Goal: Task Accomplishment & Management: Complete application form

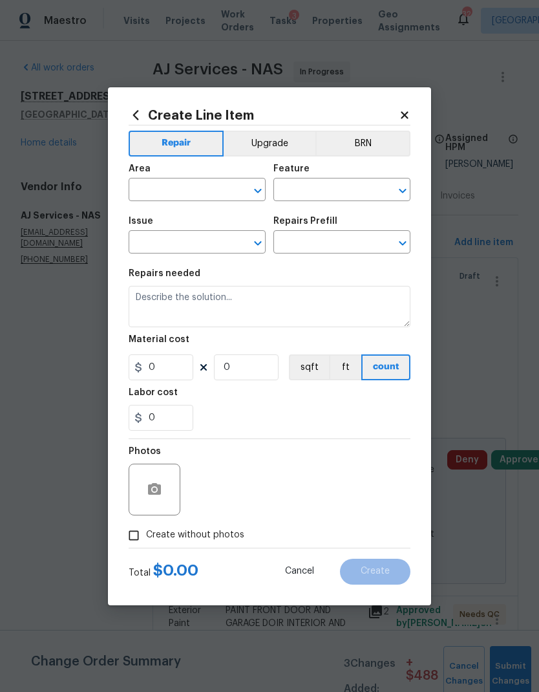
click at [182, 187] on input "text" at bounding box center [179, 191] width 101 height 20
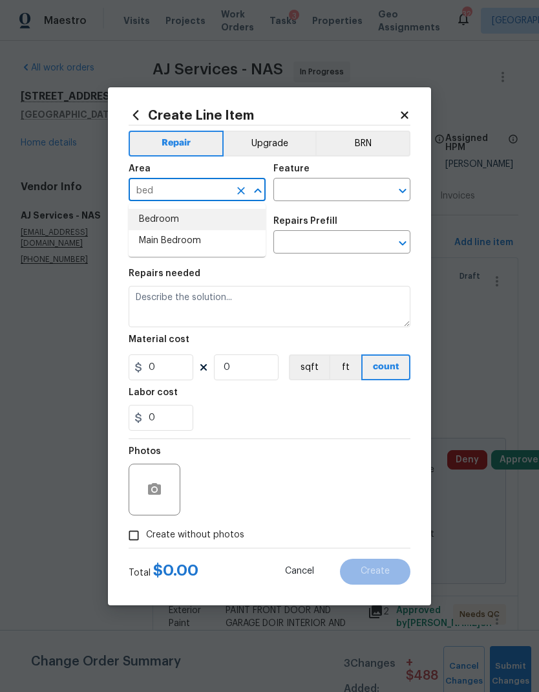
click at [165, 215] on li "Bedroom" at bounding box center [197, 219] width 137 height 21
type input "Bedroom"
click at [325, 187] on input "text" at bounding box center [323, 191] width 101 height 20
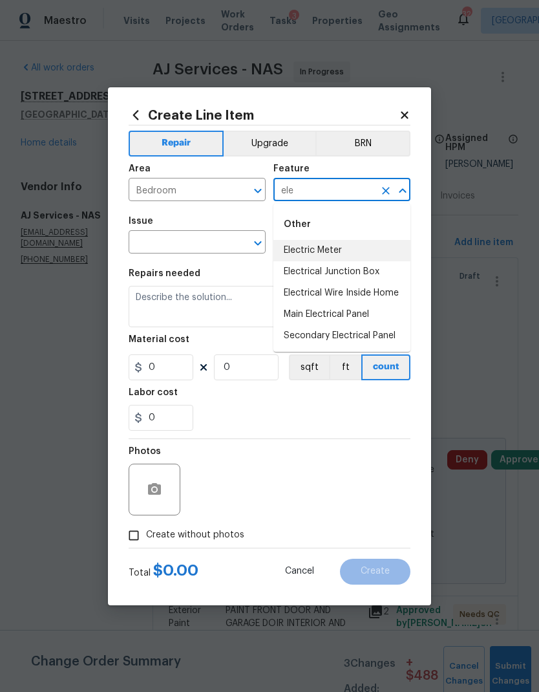
click at [310, 251] on li "Electric Meter" at bounding box center [341, 250] width 137 height 21
type input "Electric Meter"
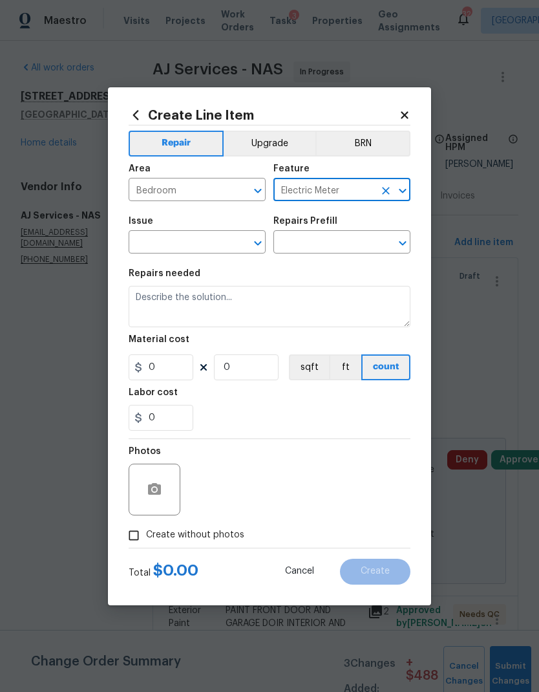
click at [265, 244] on icon "Open" at bounding box center [258, 243] width 16 height 16
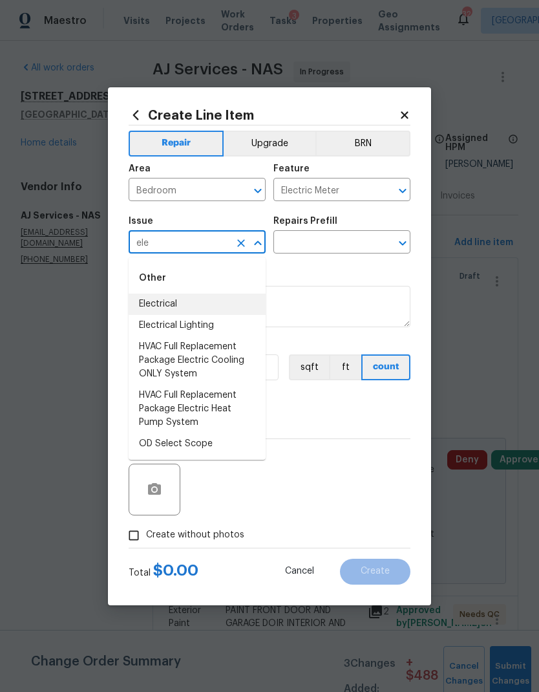
click at [155, 306] on li "Electrical" at bounding box center [197, 304] width 137 height 21
type input "Electrical"
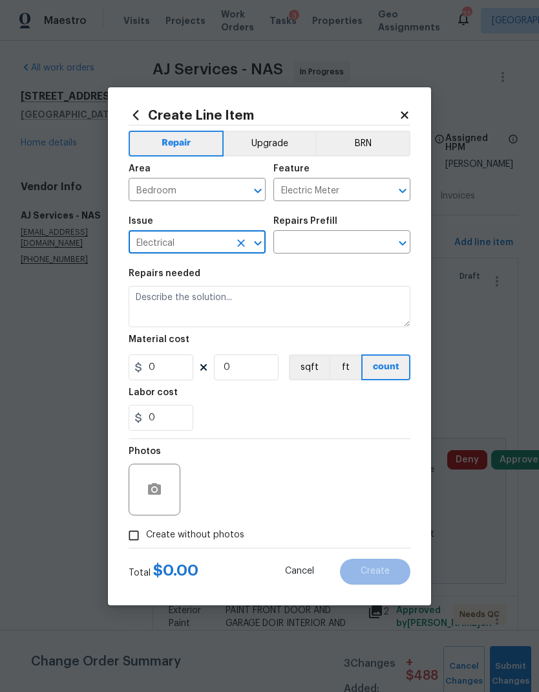
click at [402, 245] on icon "Open" at bounding box center [402, 243] width 7 height 5
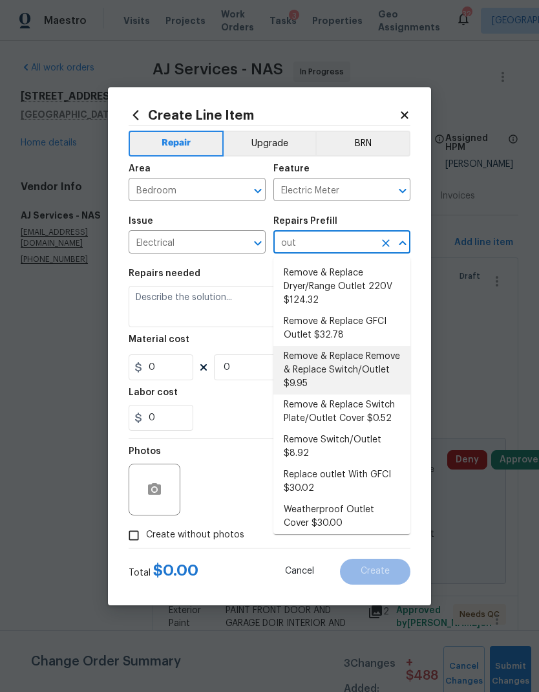
click at [347, 362] on li "Remove & Replace Remove & Replace Switch/Outlet $9.95" at bounding box center [341, 370] width 137 height 48
type input "Remove & Replace Remove & Replace Switch/Outlet $9.95"
type input "9.95"
type input "1"
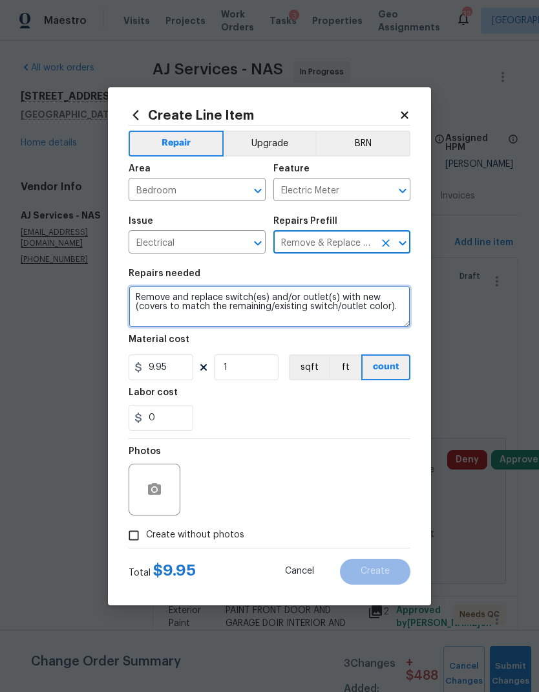
click at [395, 313] on textarea "Remove and replace switch(es) and/or outlet(s) with new (covers to match the re…" at bounding box center [270, 306] width 282 height 41
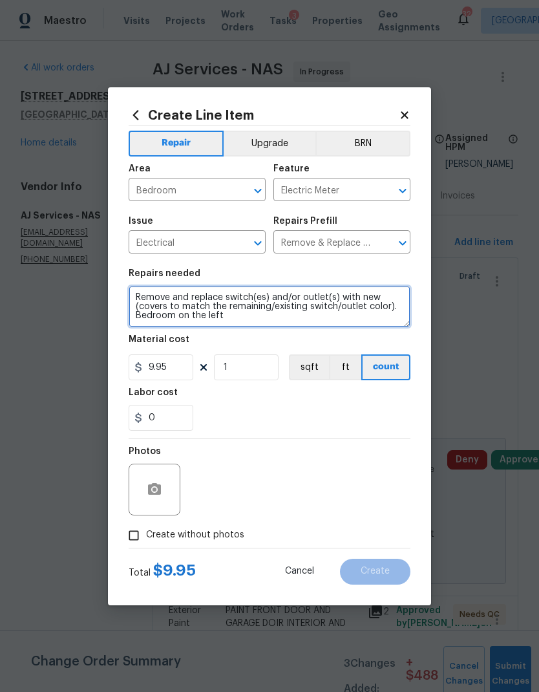
type textarea "Remove and replace switch(es) and/or outlet(s) with new (covers to match the re…"
click at [315, 405] on div "Labor cost" at bounding box center [270, 396] width 282 height 17
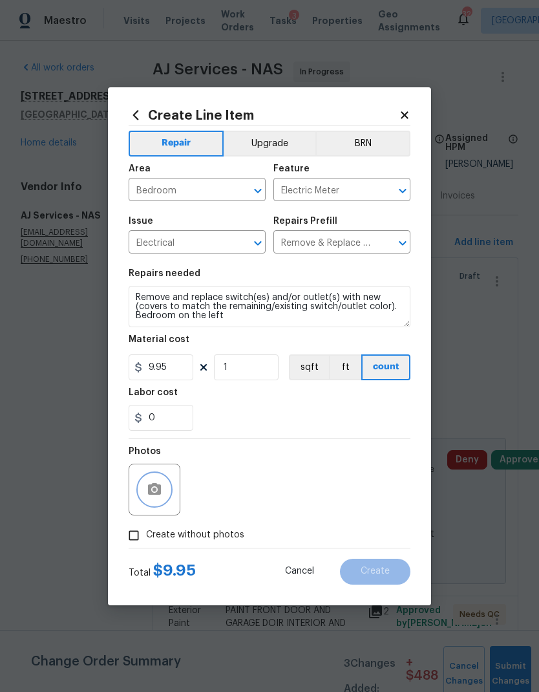
click at [162, 484] on icon "button" at bounding box center [155, 490] width 16 height 16
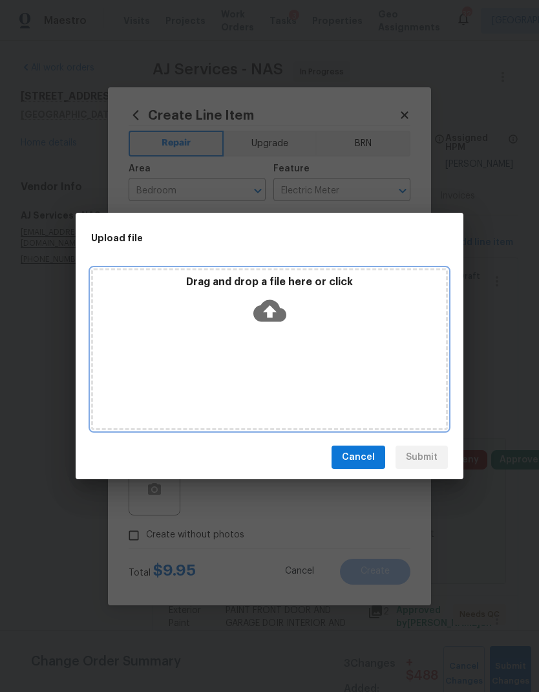
click at [277, 306] on icon at bounding box center [269, 311] width 33 height 22
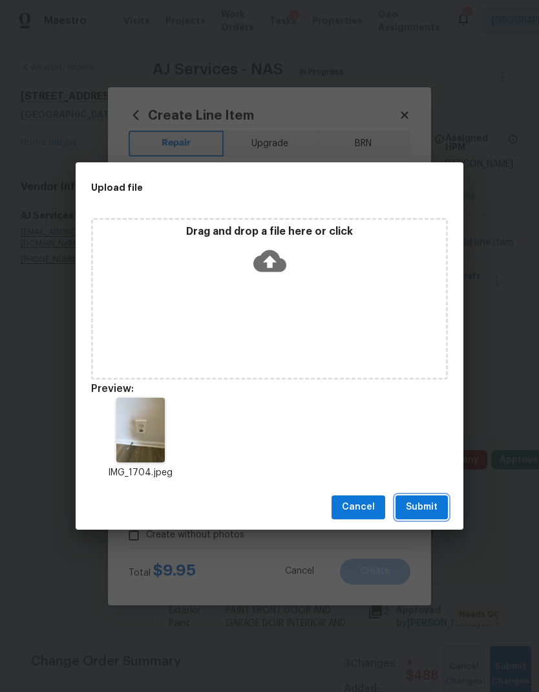
click at [420, 502] on span "Submit" at bounding box center [422, 507] width 32 height 16
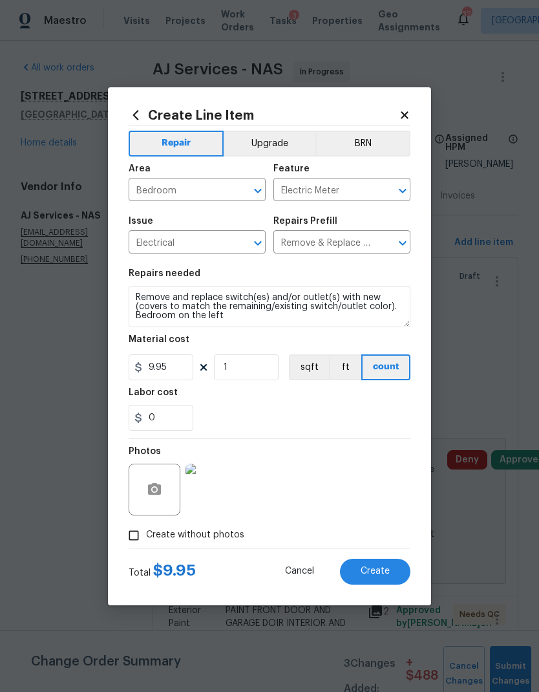
click at [367, 580] on button "Create" at bounding box center [375, 572] width 70 height 26
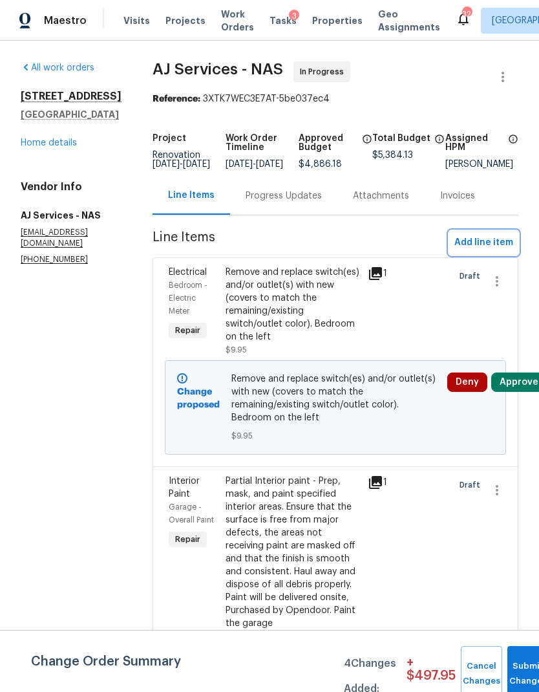
click at [486, 251] on span "Add line item" at bounding box center [484, 243] width 59 height 16
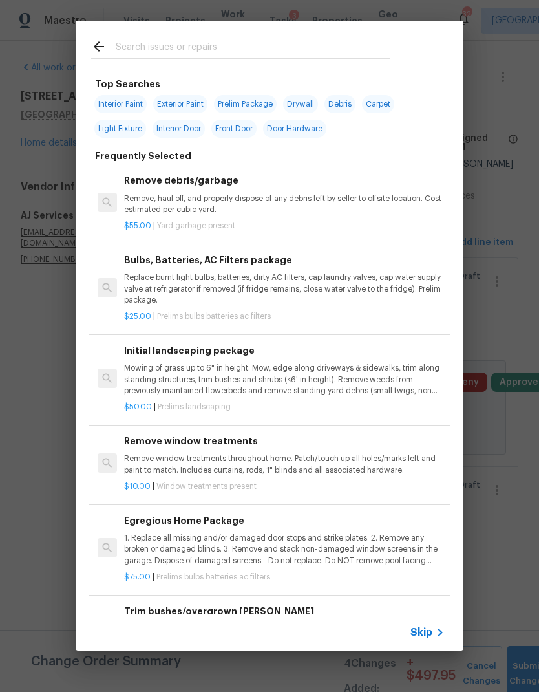
click at [174, 47] on input "text" at bounding box center [253, 48] width 274 height 19
type input "Cab"
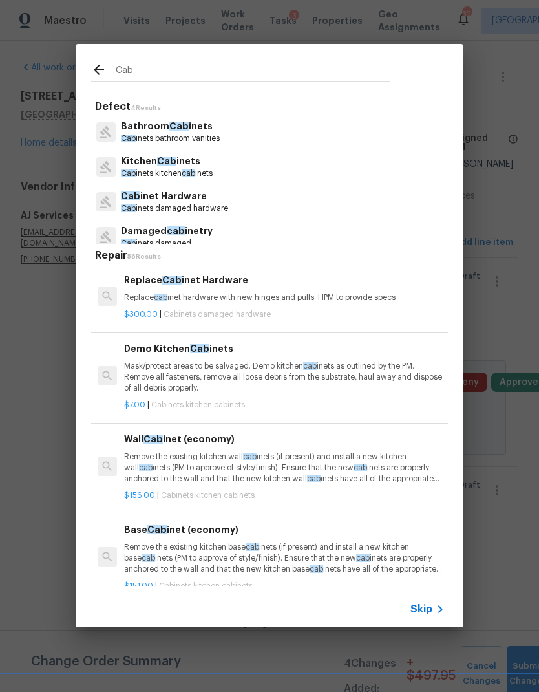
click at [193, 159] on p "Kitchen Cab inets" at bounding box center [167, 162] width 92 height 14
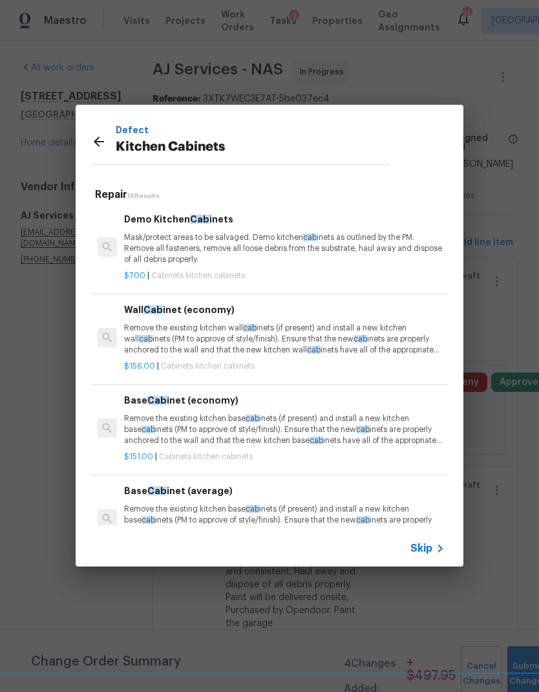
click at [421, 547] on span "Skip" at bounding box center [422, 548] width 22 height 13
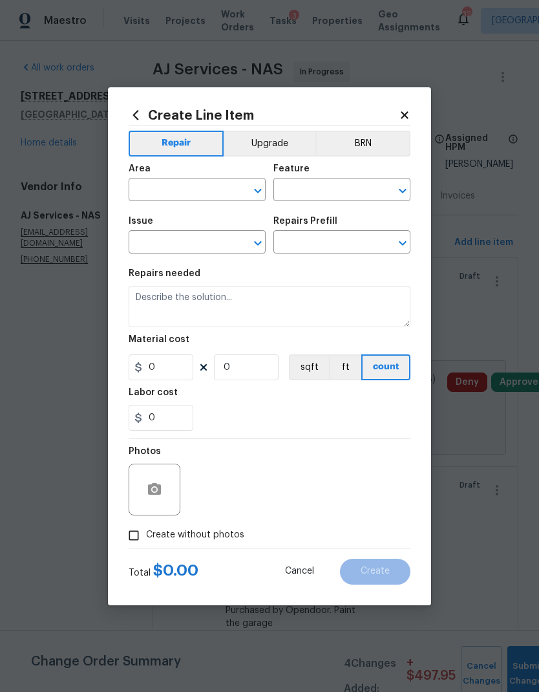
click at [191, 189] on input "text" at bounding box center [179, 191] width 101 height 20
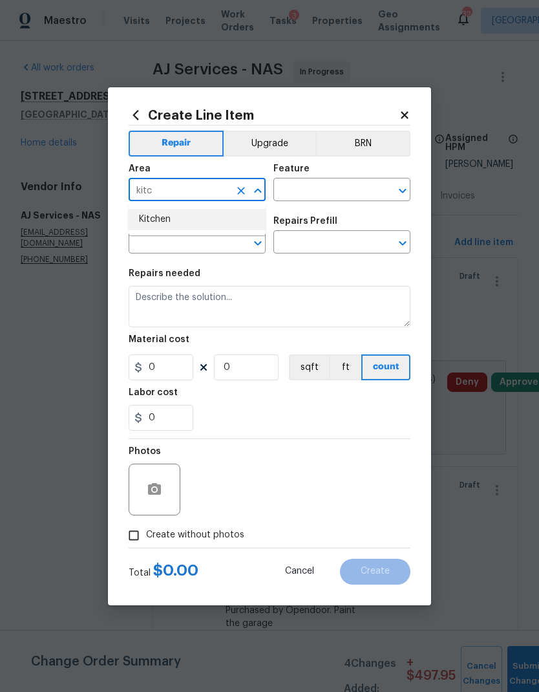
click at [169, 220] on li "Kitchen" at bounding box center [197, 219] width 137 height 21
type input "Kitchen"
click at [320, 187] on input "text" at bounding box center [323, 191] width 101 height 20
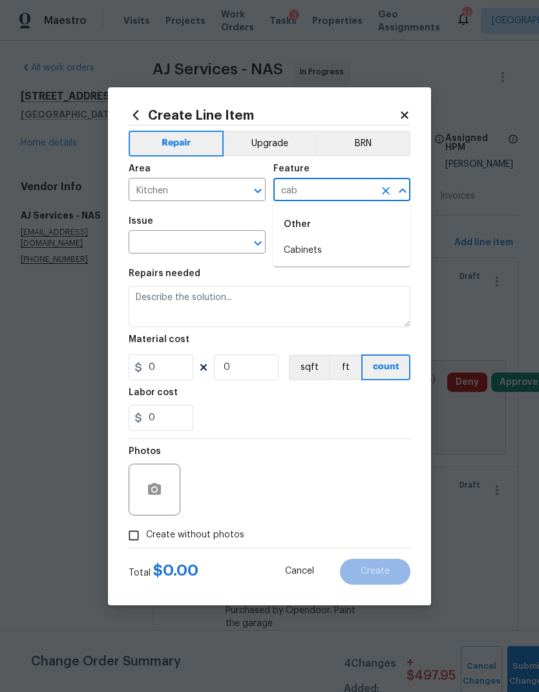
click at [311, 254] on li "Cabinets" at bounding box center [341, 250] width 137 height 21
type input "Cabinets"
click at [176, 246] on input "text" at bounding box center [179, 243] width 101 height 20
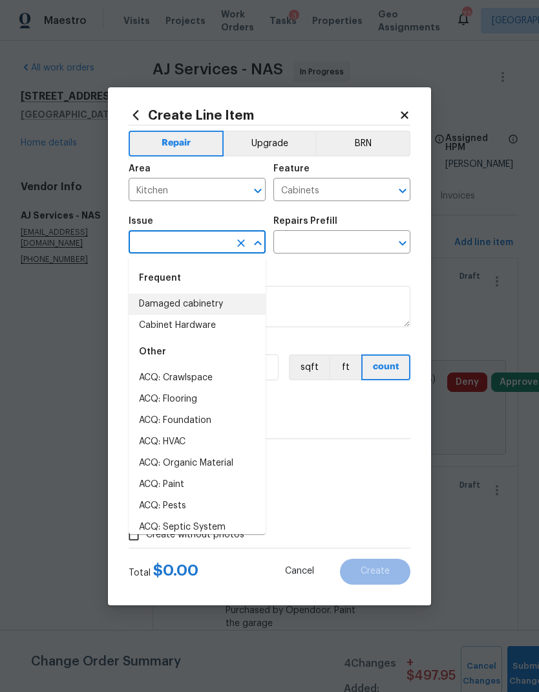
click at [205, 308] on li "Damaged cabinetry" at bounding box center [197, 304] width 137 height 21
type input "Damaged cabinetry"
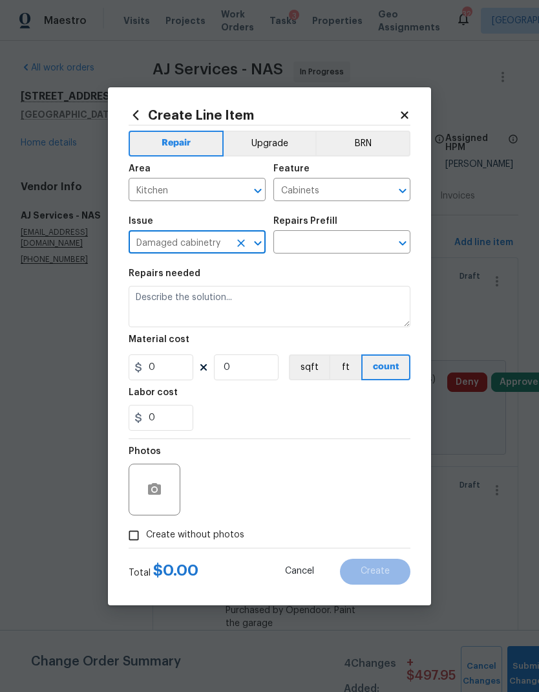
click at [402, 247] on icon "Open" at bounding box center [403, 243] width 16 height 16
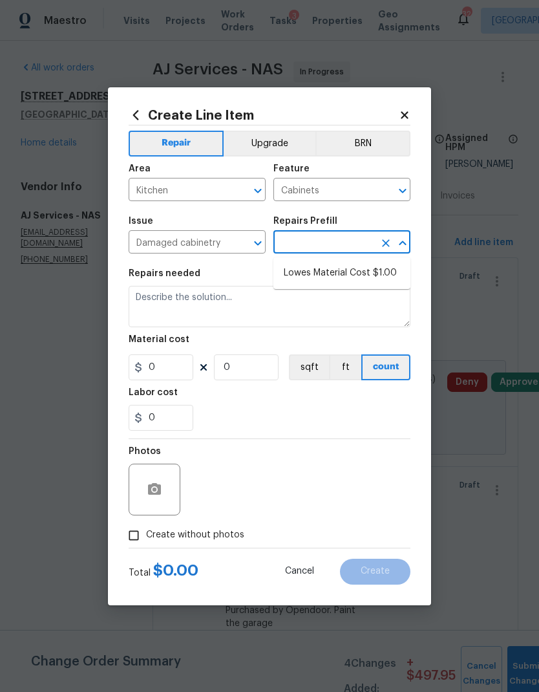
click at [247, 244] on icon "Clear" at bounding box center [241, 243] width 13 height 13
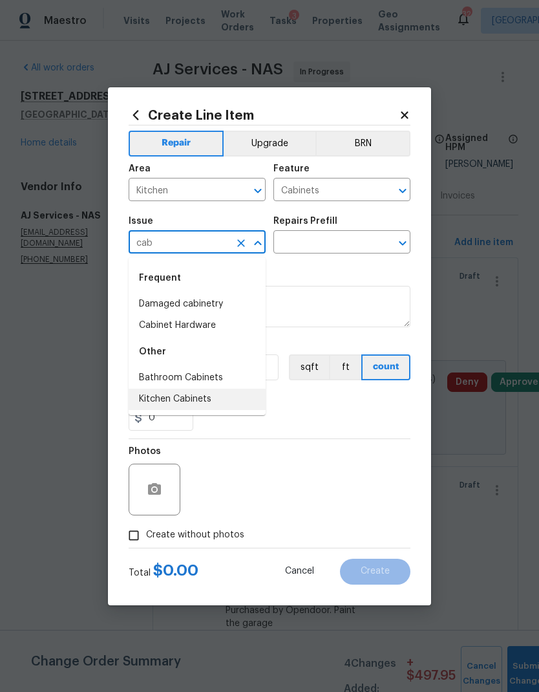
click at [197, 394] on li "Kitchen Cabinets" at bounding box center [197, 399] width 137 height 21
type input "Kitchen Cabinets"
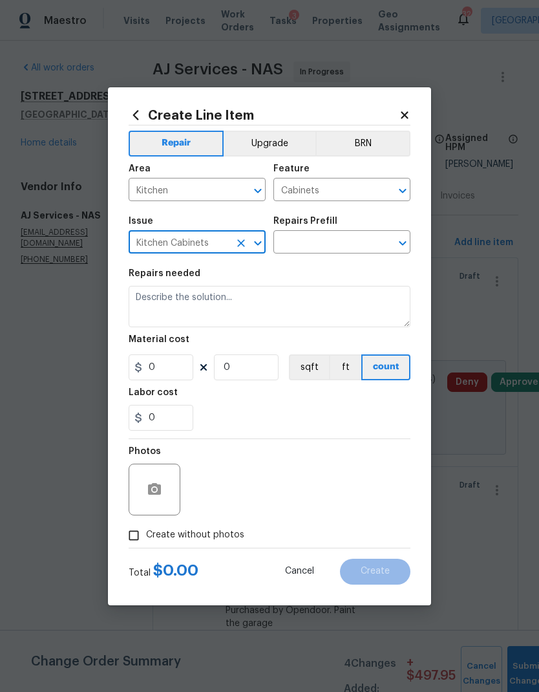
click at [383, 241] on icon "Clear" at bounding box center [386, 243] width 8 height 8
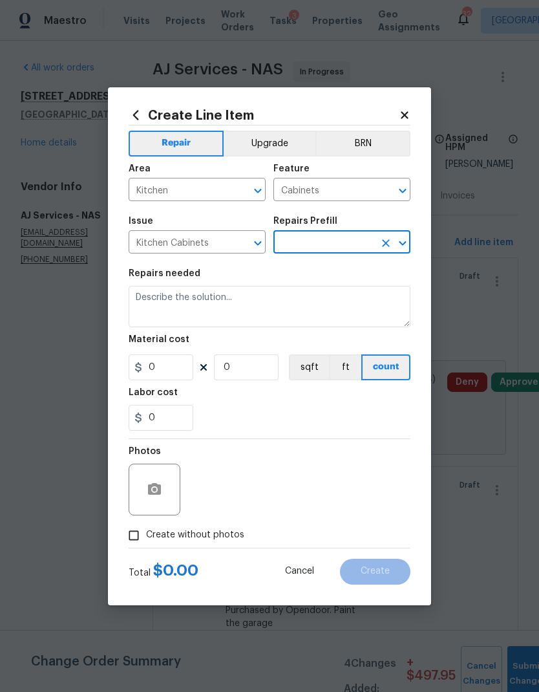
click at [391, 248] on icon "Clear" at bounding box center [386, 243] width 13 height 13
click at [405, 240] on icon "Open" at bounding box center [403, 243] width 16 height 16
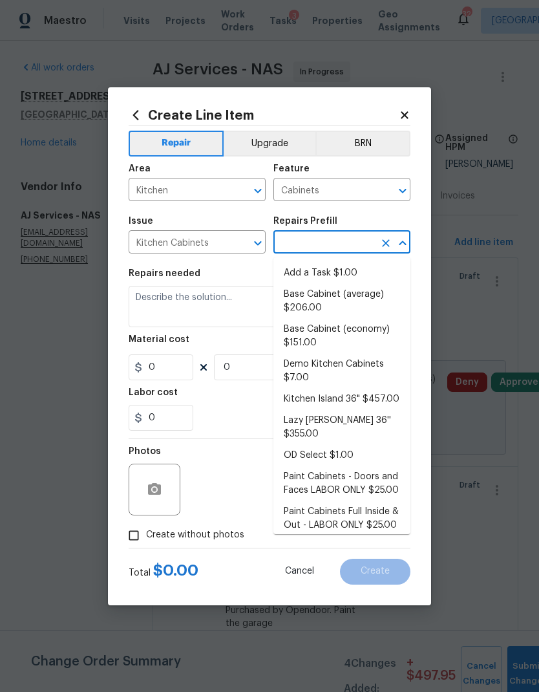
click at [338, 279] on li "Add a Task $1.00" at bounding box center [341, 273] width 137 height 21
type input "Add a Task $1.00"
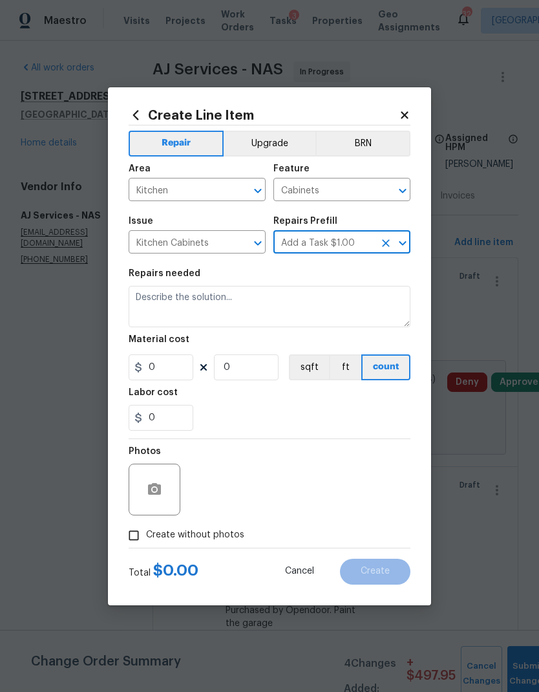
type textarea "HPM to detail"
type input "1"
type input "Add a Task $1.00"
type input "1"
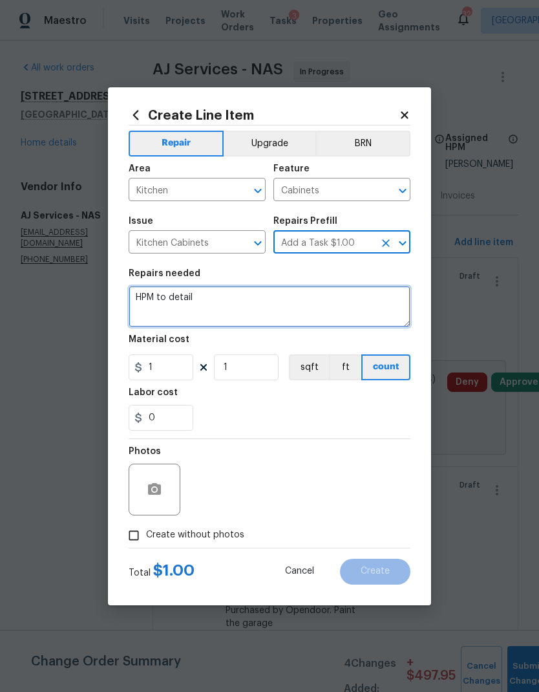
click at [177, 302] on textarea "HPM to detail" at bounding box center [270, 306] width 282 height 41
click at [177, 301] on textarea "HPM to detail" at bounding box center [270, 306] width 282 height 41
click at [172, 302] on textarea "HPM to detail" at bounding box center [270, 306] width 282 height 41
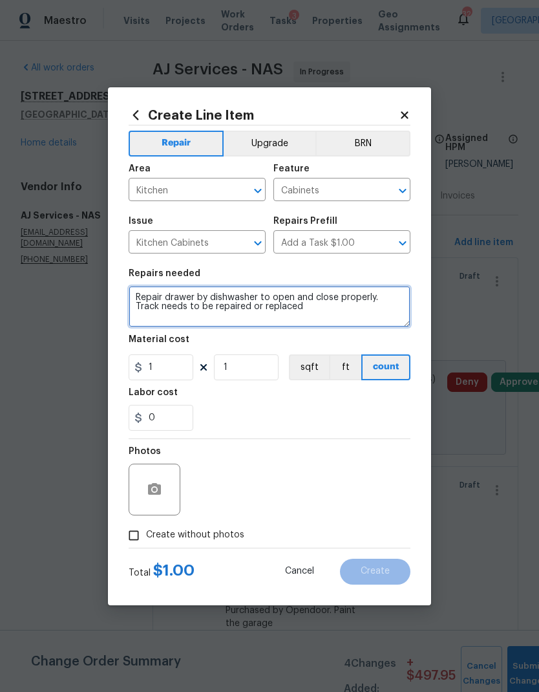
type textarea "Repair drawer by dishwasher to open and close properly. Track needs to be repai…"
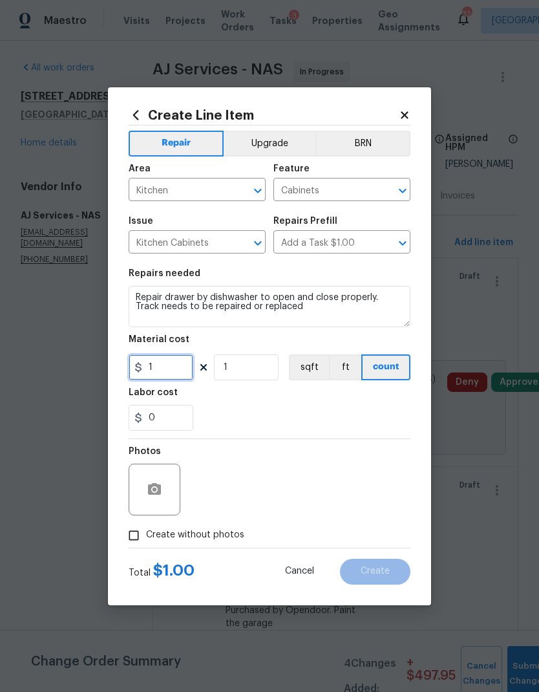
click at [168, 362] on input "1" at bounding box center [161, 367] width 65 height 26
click at [184, 369] on input "1" at bounding box center [161, 367] width 65 height 26
type input "15"
click at [286, 391] on div "Labor cost" at bounding box center [270, 396] width 282 height 17
click at [159, 488] on icon "button" at bounding box center [154, 489] width 13 height 12
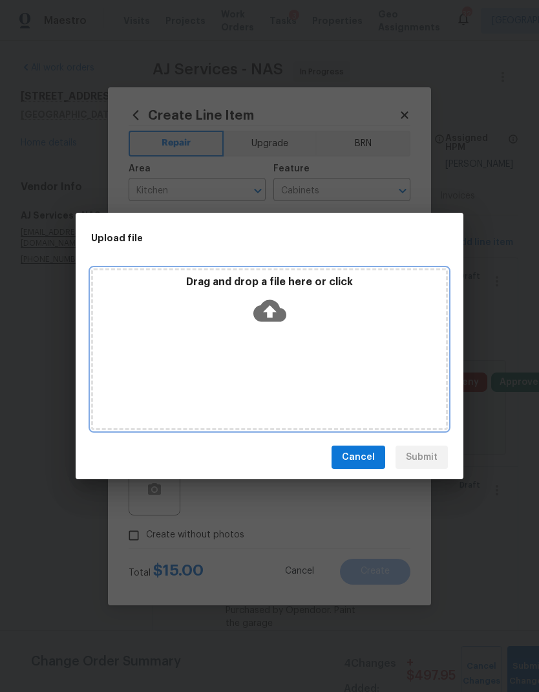
click at [288, 308] on div "Drag and drop a file here or click" at bounding box center [269, 303] width 353 height 56
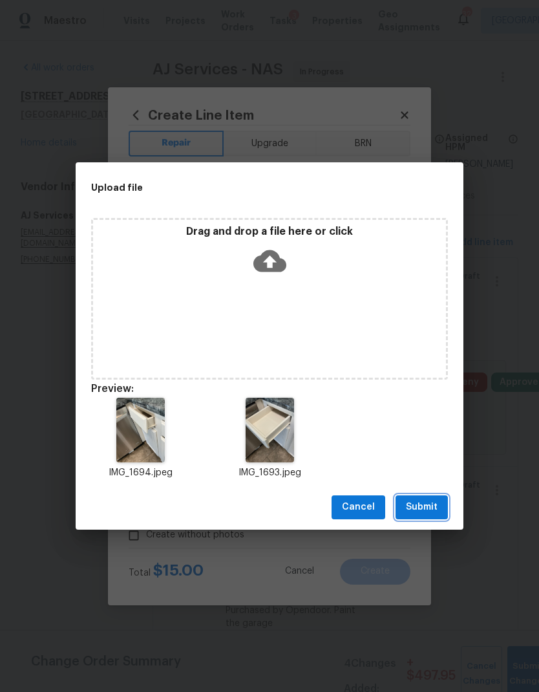
click at [414, 514] on span "Submit" at bounding box center [422, 507] width 32 height 16
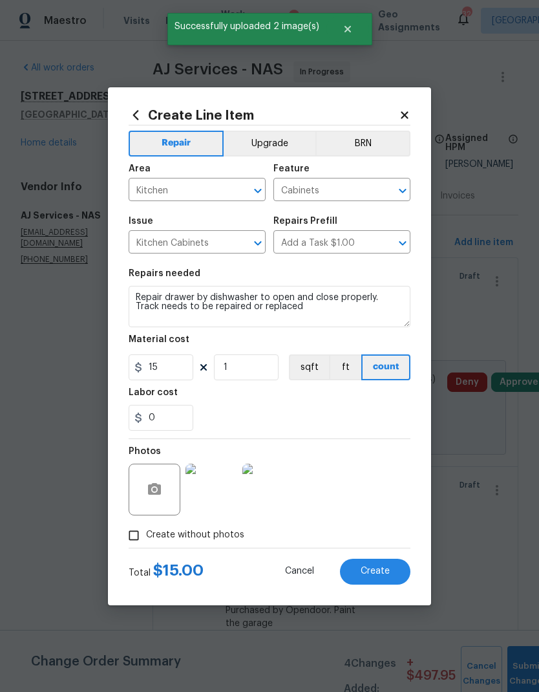
click at [374, 568] on span "Create" at bounding box center [375, 571] width 29 height 10
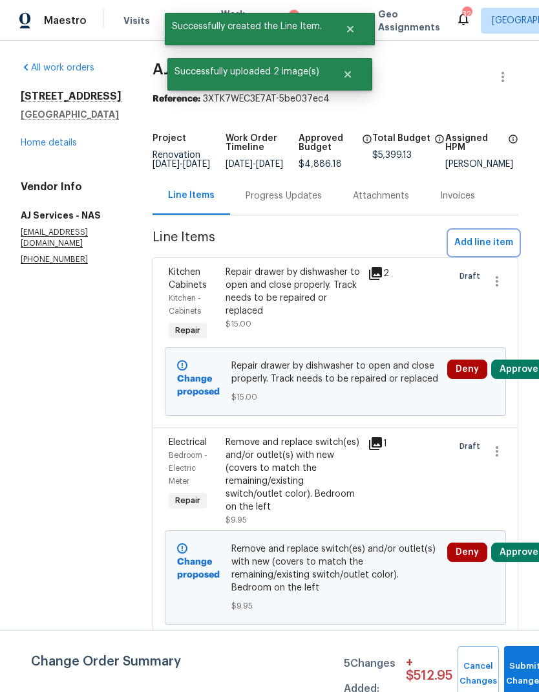
click at [497, 251] on span "Add line item" at bounding box center [484, 243] width 59 height 16
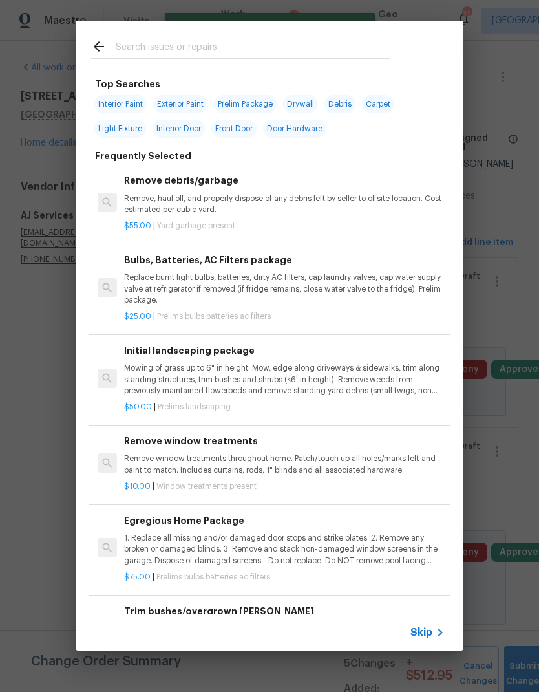
click at [434, 632] on icon at bounding box center [441, 633] width 16 height 16
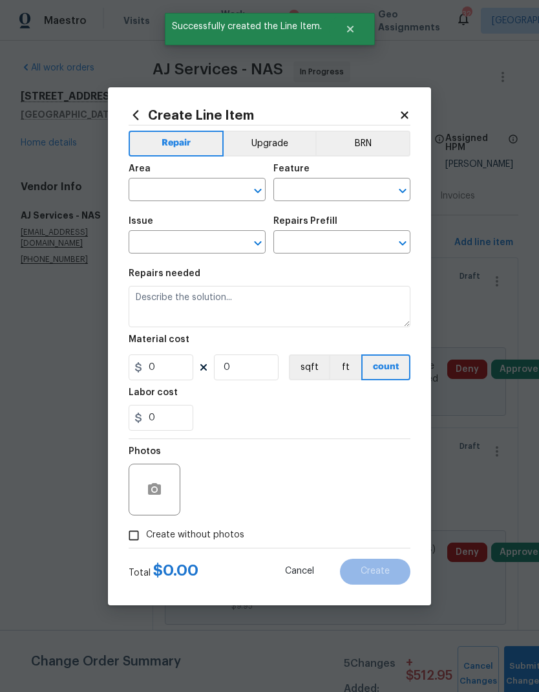
click at [188, 193] on input "text" at bounding box center [179, 191] width 101 height 20
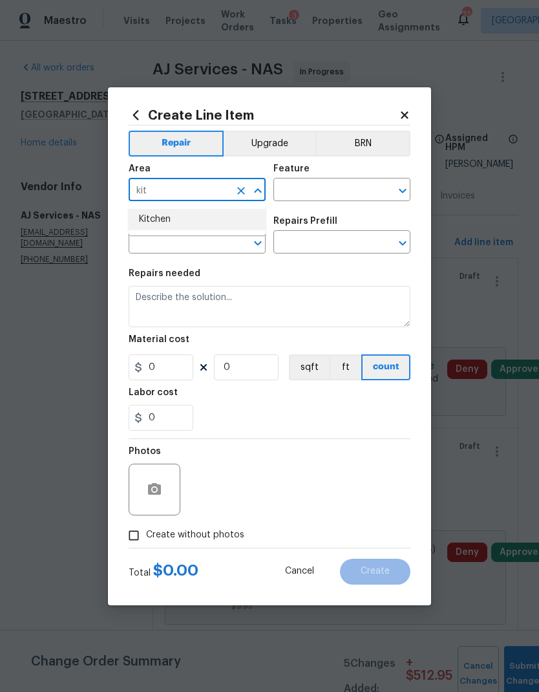
click at [181, 210] on li "Kitchen" at bounding box center [197, 219] width 137 height 21
type input "Kitchen"
click at [337, 193] on input "text" at bounding box center [323, 191] width 101 height 20
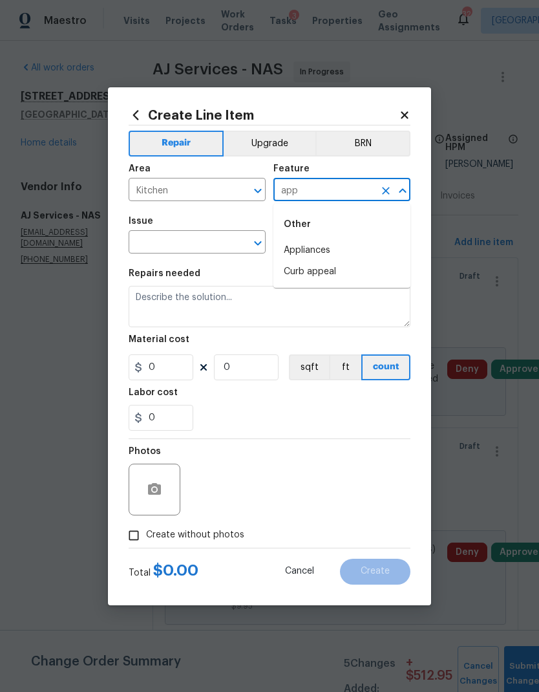
click at [343, 250] on li "Appliances" at bounding box center [341, 250] width 137 height 21
type input "Appliances"
click at [262, 244] on icon "Open" at bounding box center [258, 243] width 16 height 16
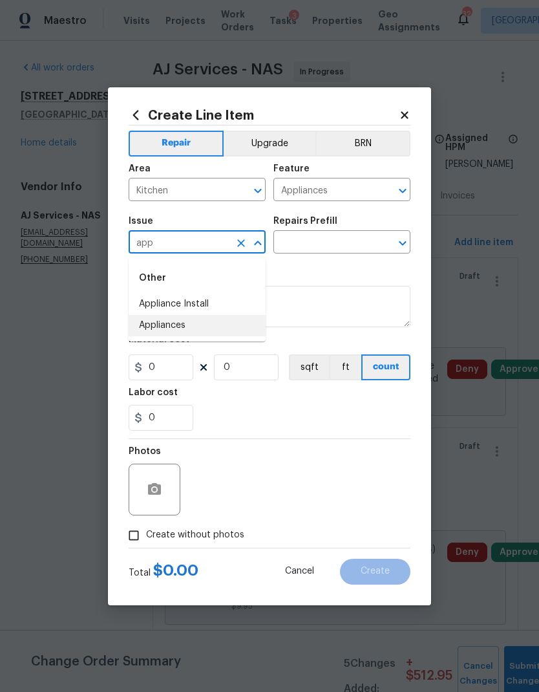
click at [211, 329] on li "Appliances" at bounding box center [197, 325] width 137 height 21
type input "Appliances"
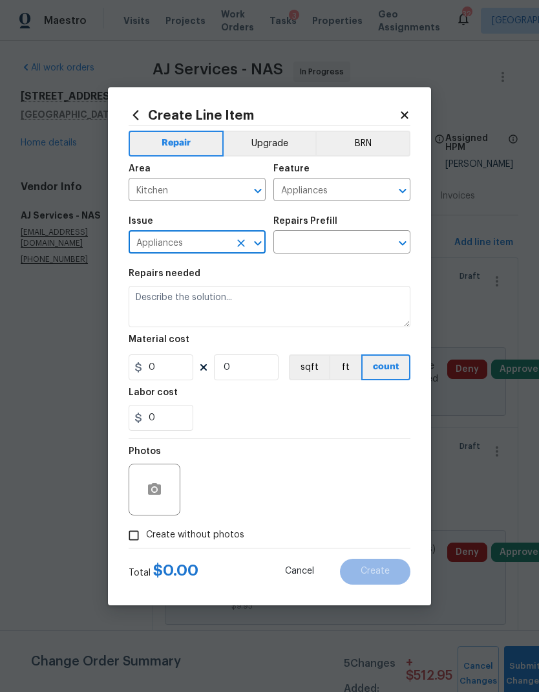
click at [403, 243] on icon "Open" at bounding box center [403, 243] width 16 height 16
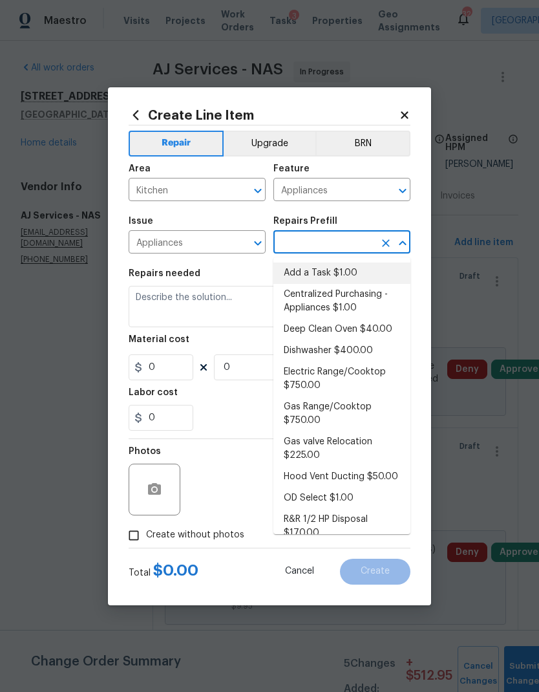
click at [350, 275] on li "Add a Task $1.00" at bounding box center [341, 273] width 137 height 21
type input "Add a Task $1.00"
type textarea "HPM to detail"
type input "1"
type input "Add a Task $1.00"
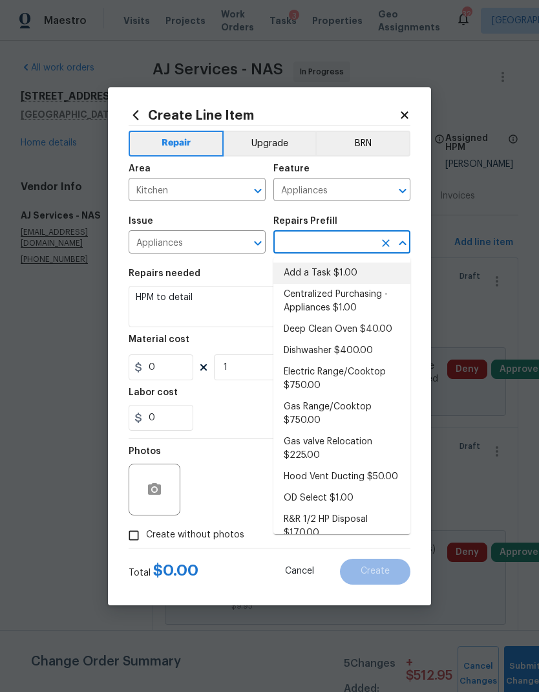
type input "1"
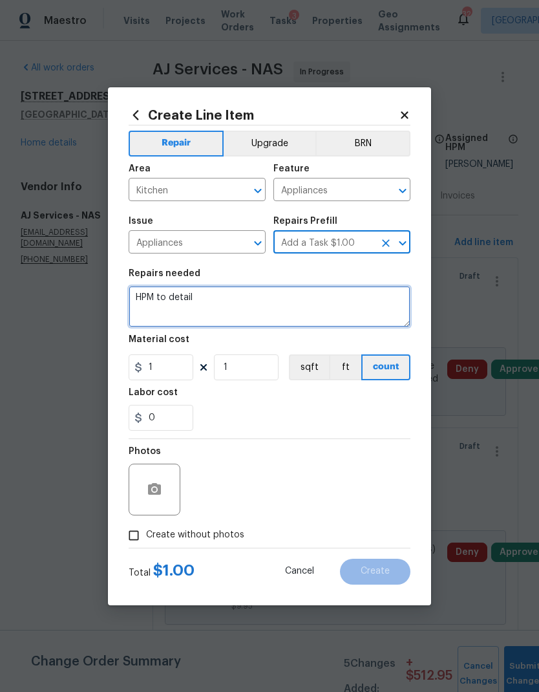
click at [178, 313] on textarea "HPM to detail" at bounding box center [270, 306] width 282 height 41
click at [178, 312] on textarea "HPM to detail" at bounding box center [270, 306] width 282 height 41
click at [182, 298] on textarea "HPM to detail" at bounding box center [270, 306] width 282 height 41
click at [182, 297] on textarea "HPM to detail" at bounding box center [270, 306] width 282 height 41
click at [177, 297] on textarea "HPM to detail" at bounding box center [270, 306] width 282 height 41
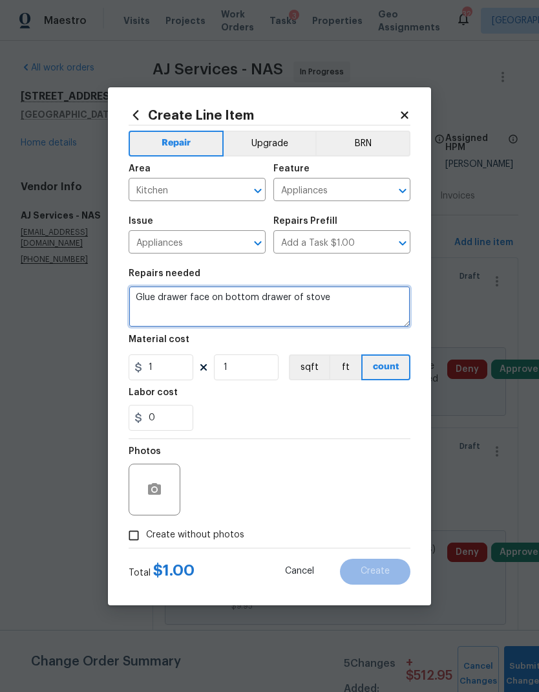
type textarea "Glue drawer face on bottom drawer of stove"
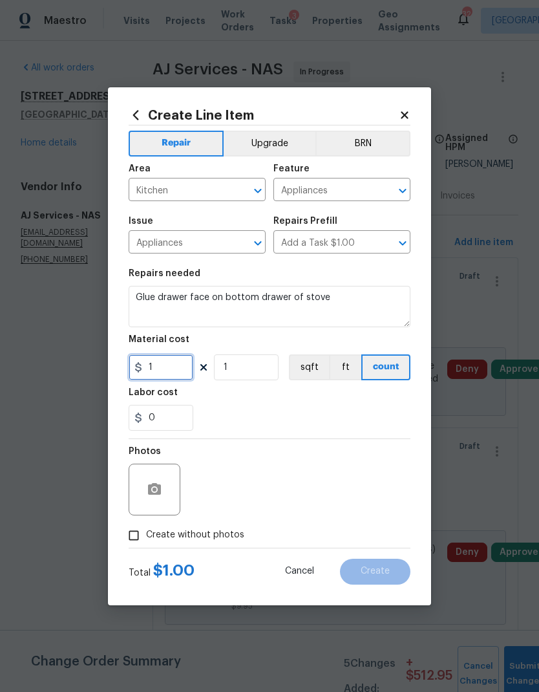
click at [171, 372] on input "1" at bounding box center [161, 367] width 65 height 26
type input "25"
click at [292, 402] on div "Labor cost" at bounding box center [270, 396] width 282 height 17
click at [156, 481] on button "button" at bounding box center [154, 489] width 31 height 31
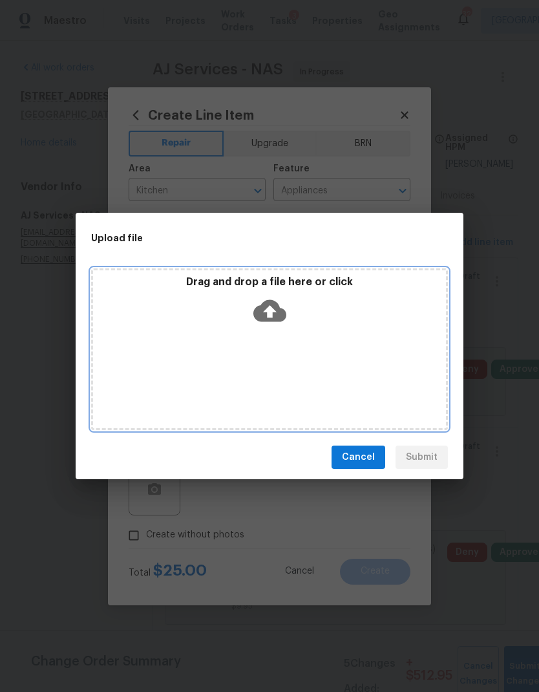
click at [284, 331] on div "Drag and drop a file here or click" at bounding box center [269, 349] width 357 height 162
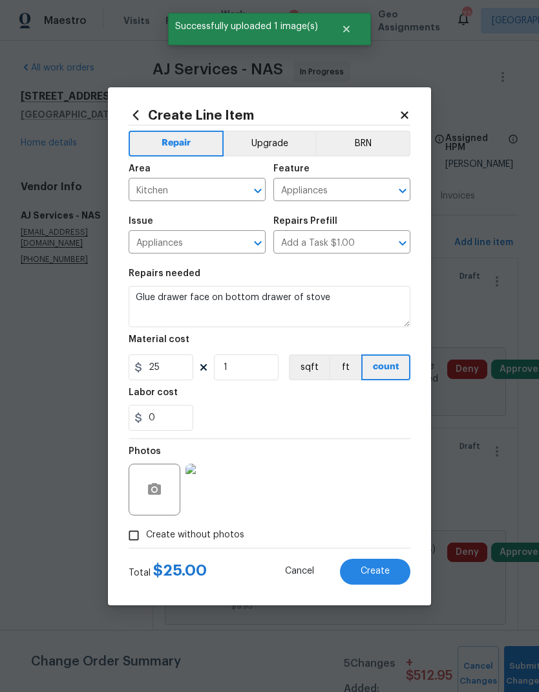
click at [380, 574] on span "Create" at bounding box center [375, 571] width 29 height 10
type input "0"
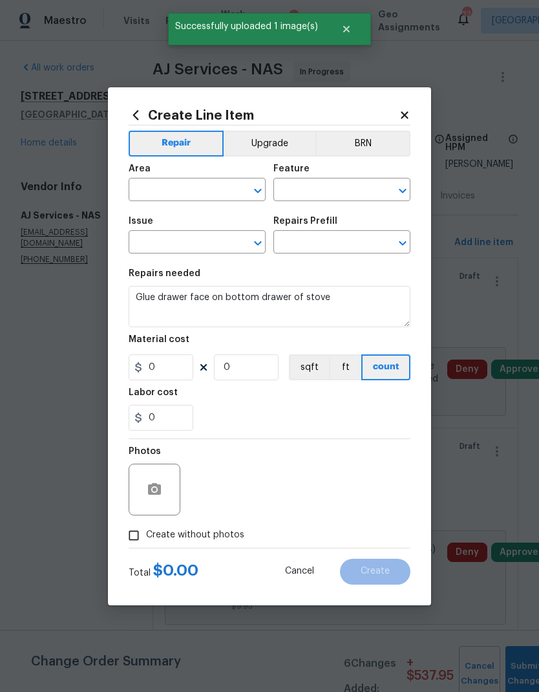
type input "0"
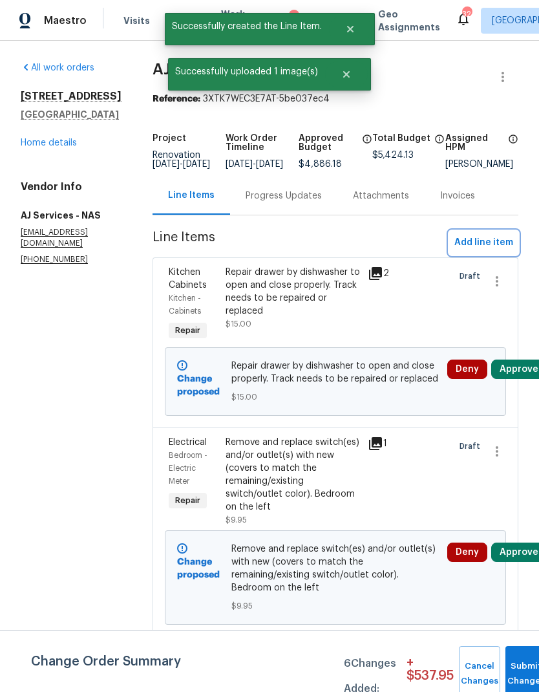
click at [488, 255] on button "Add line item" at bounding box center [483, 243] width 69 height 24
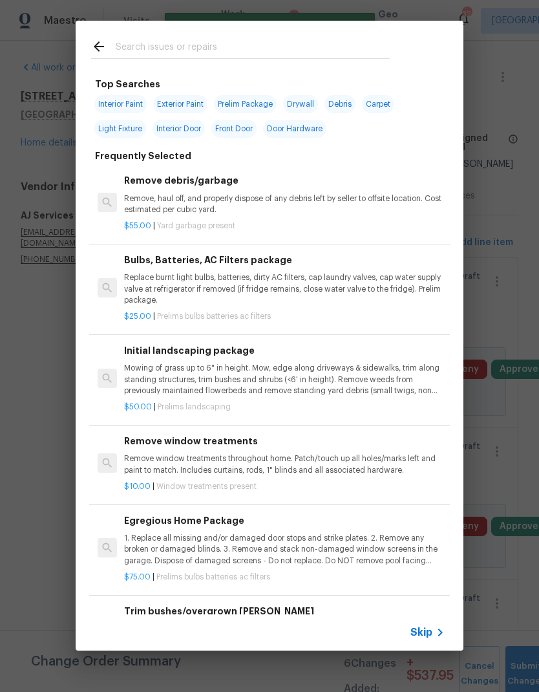
click at [431, 631] on span "Skip" at bounding box center [422, 632] width 22 height 13
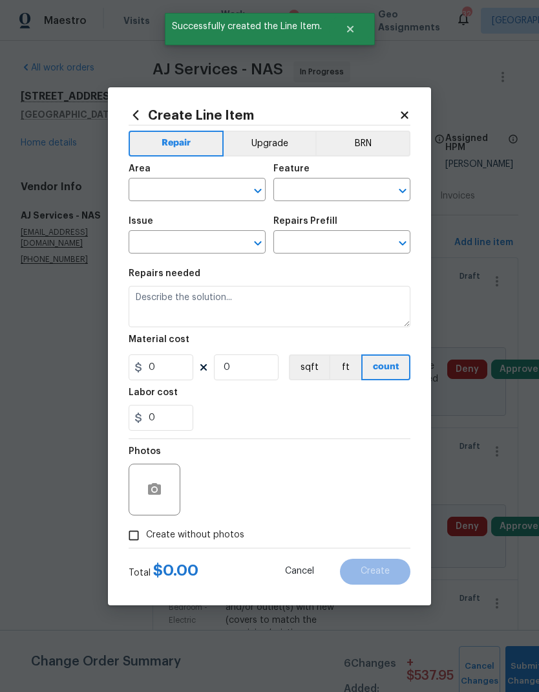
click at [177, 190] on input "text" at bounding box center [179, 191] width 101 height 20
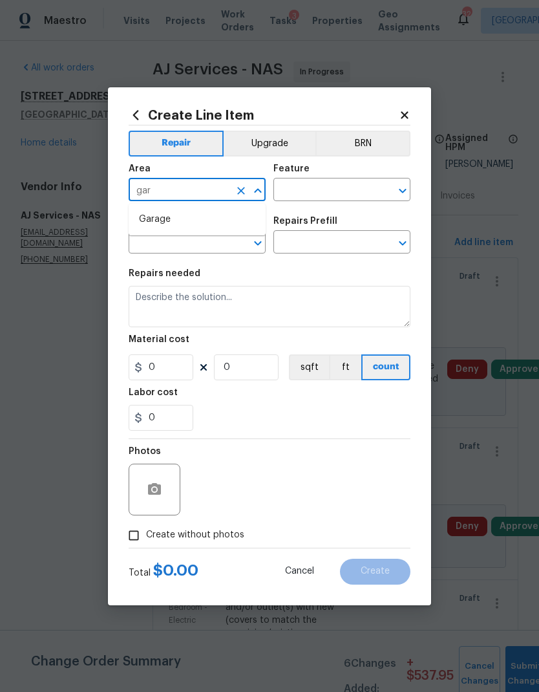
click at [178, 221] on li "Garage" at bounding box center [197, 219] width 137 height 21
type input "Garage"
click at [330, 186] on input "text" at bounding box center [323, 191] width 101 height 20
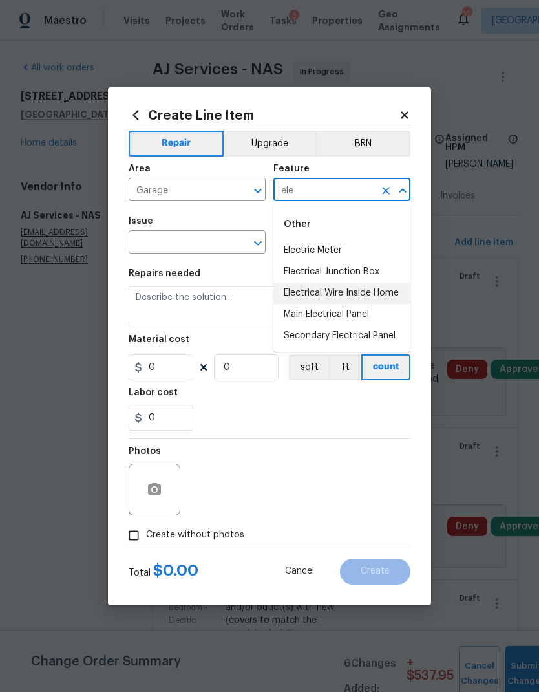
click at [378, 288] on li "Electrical Wire Inside Home" at bounding box center [341, 293] width 137 height 21
type input "Electrical Wire Inside Home"
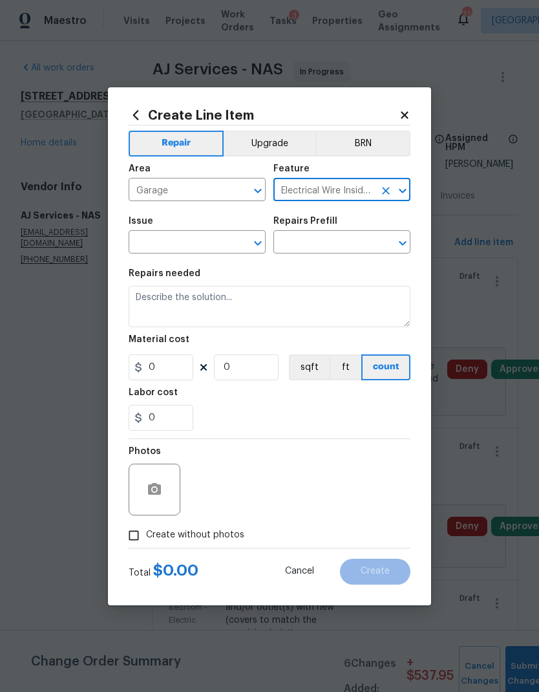
click at [256, 246] on icon "Open" at bounding box center [258, 243] width 16 height 16
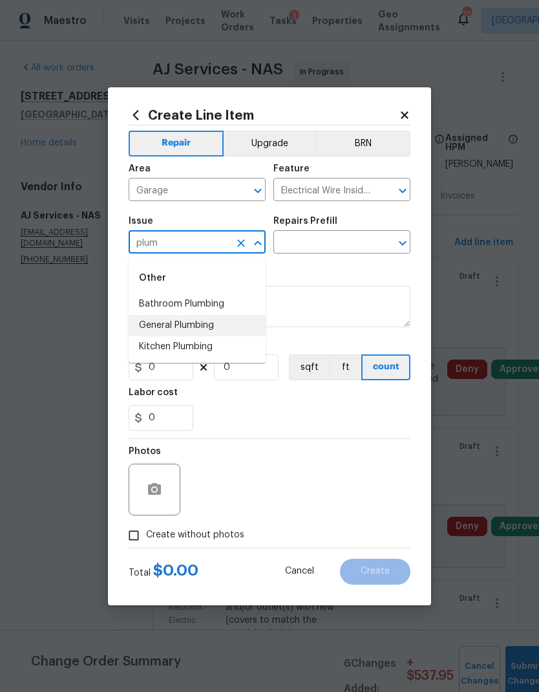
click at [219, 321] on li "General Plumbing" at bounding box center [197, 325] width 137 height 21
type input "General Plumbing"
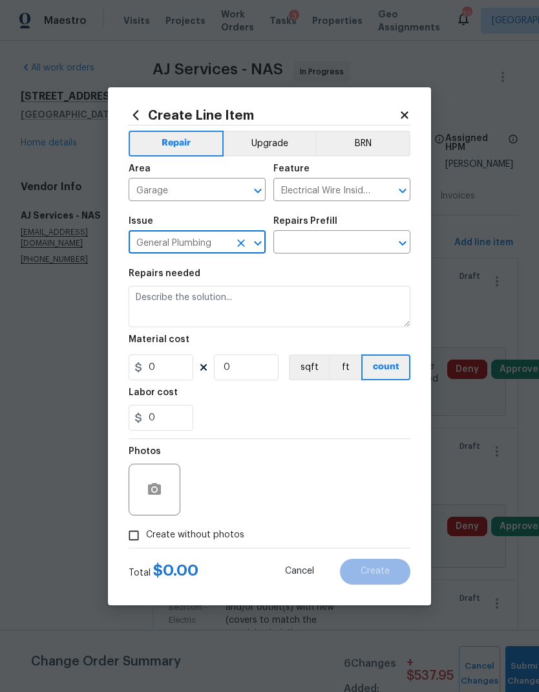
click at [408, 241] on icon "Open" at bounding box center [403, 243] width 16 height 16
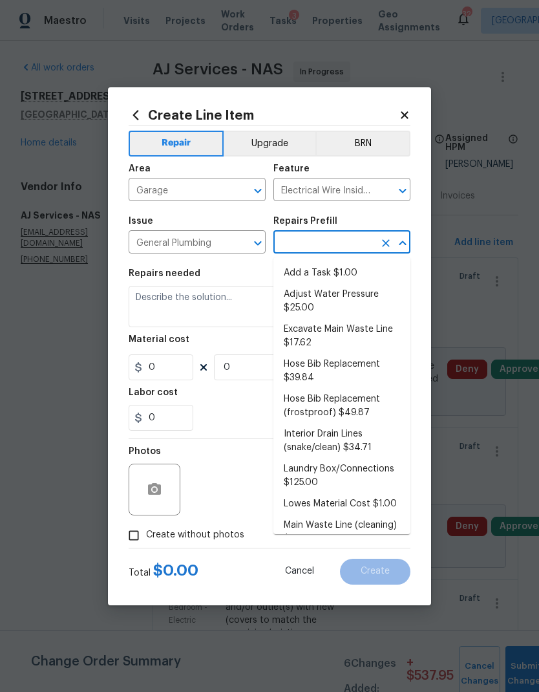
click at [339, 275] on li "Add a Task $1.00" at bounding box center [341, 273] width 137 height 21
type input "Add a Task $1.00"
type input "Plumbing"
type textarea "HPM to detail"
type input "1"
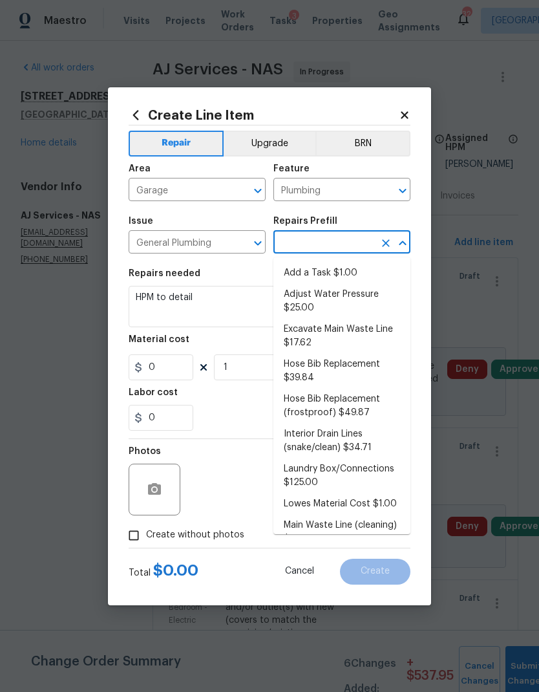
type input "Add a Task $1.00"
type input "1"
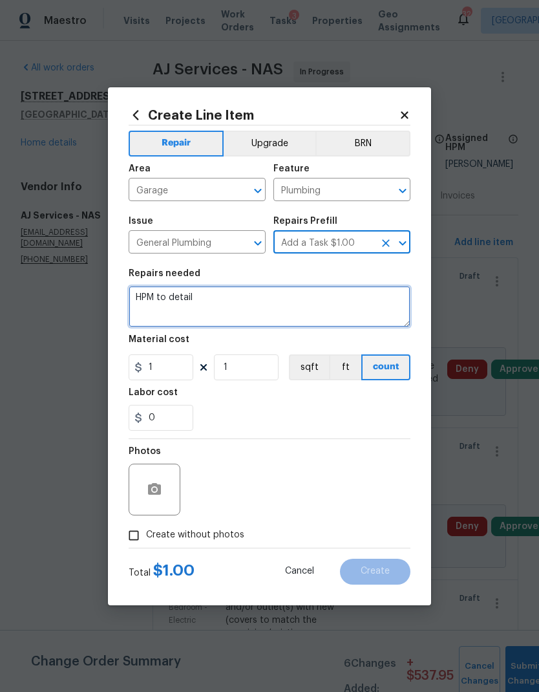
click at [174, 303] on textarea "HPM to detail" at bounding box center [270, 306] width 282 height 41
click at [169, 297] on textarea "HPM to detail" at bounding box center [270, 306] width 282 height 41
click at [161, 297] on textarea "HPM to detail" at bounding box center [270, 306] width 282 height 41
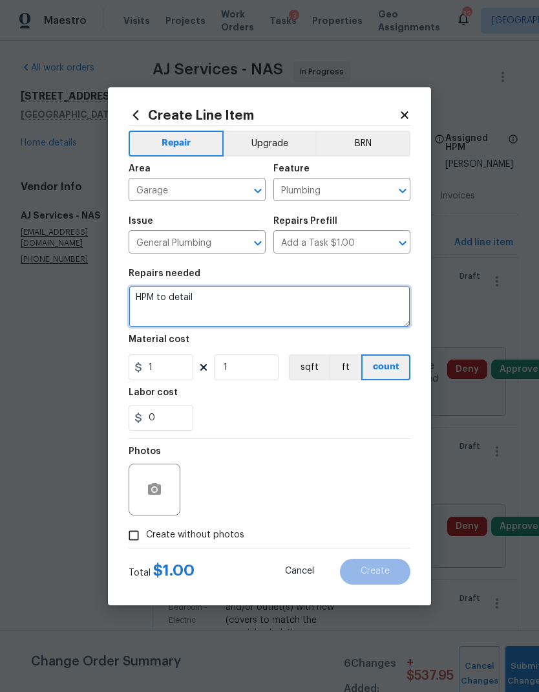
click at [161, 297] on textarea "HPM to detail" at bounding box center [270, 306] width 282 height 41
click at [156, 297] on textarea "HPM to detail" at bounding box center [270, 306] width 282 height 41
type textarea "Secure wires on HWH"
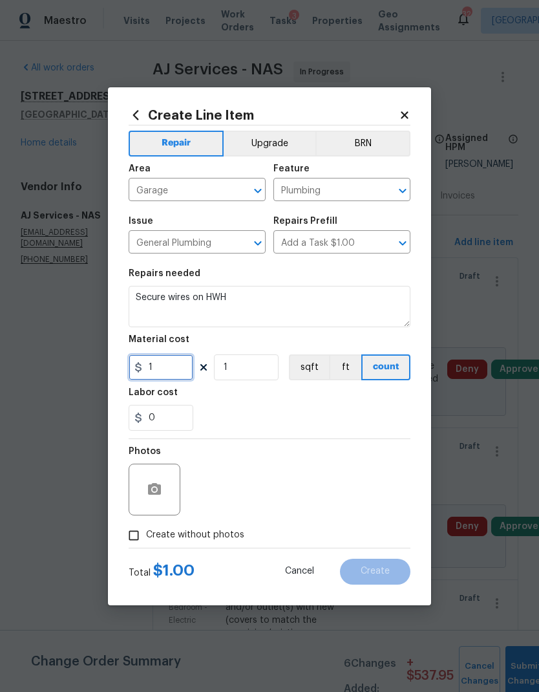
click at [172, 370] on input "1" at bounding box center [161, 367] width 65 height 26
type input "10"
click at [258, 398] on div "Labor cost" at bounding box center [270, 396] width 282 height 17
click at [152, 498] on button "button" at bounding box center [154, 489] width 31 height 31
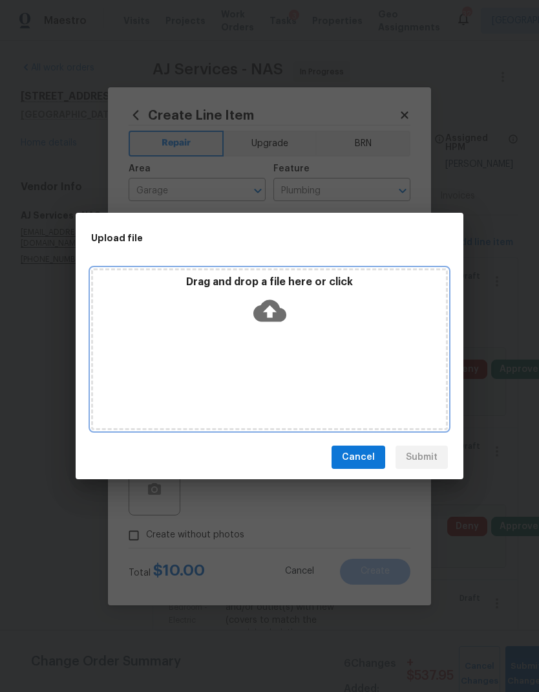
click at [278, 322] on icon at bounding box center [269, 310] width 33 height 33
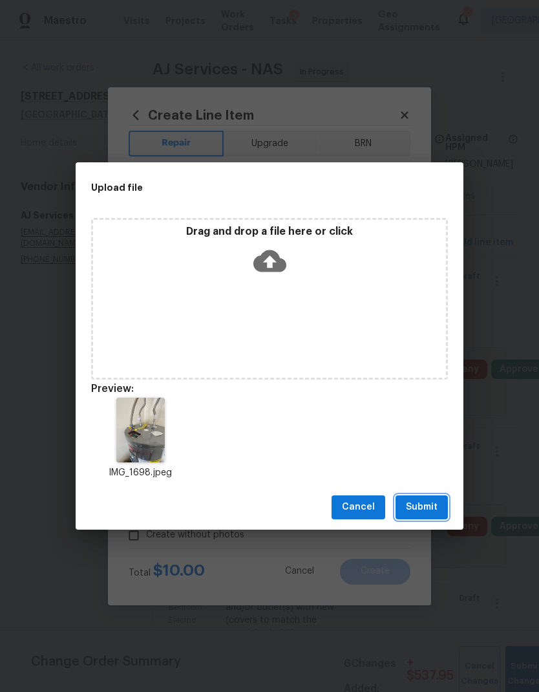
click at [418, 505] on span "Submit" at bounding box center [422, 507] width 32 height 16
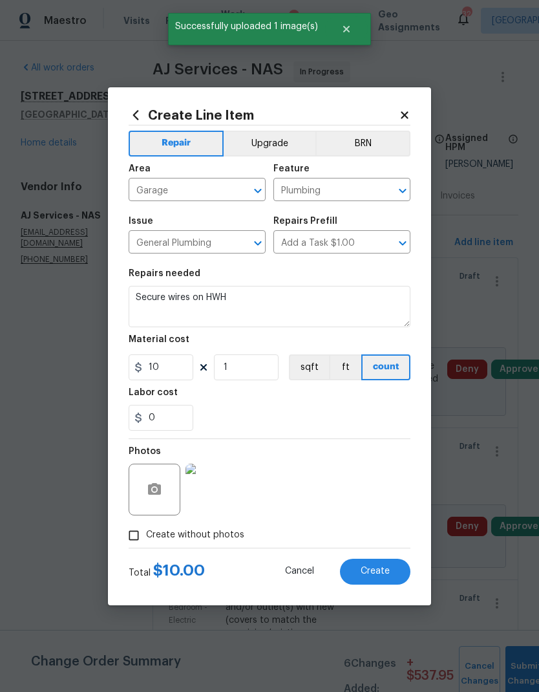
click at [370, 566] on button "Create" at bounding box center [375, 572] width 70 height 26
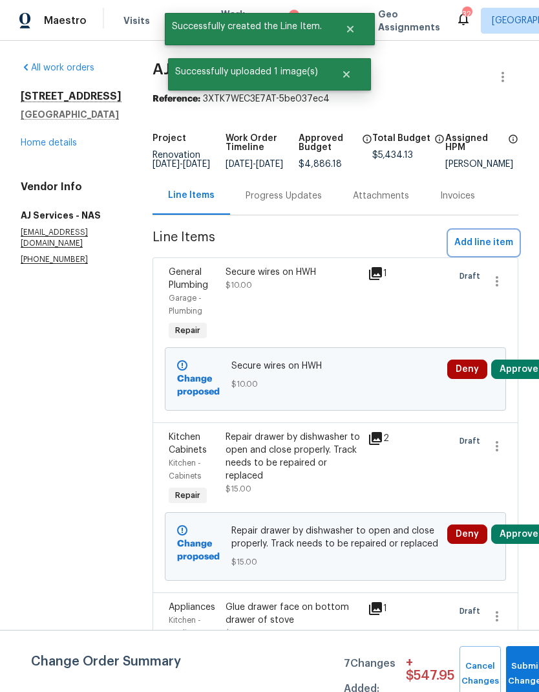
click at [482, 251] on span "Add line item" at bounding box center [484, 243] width 59 height 16
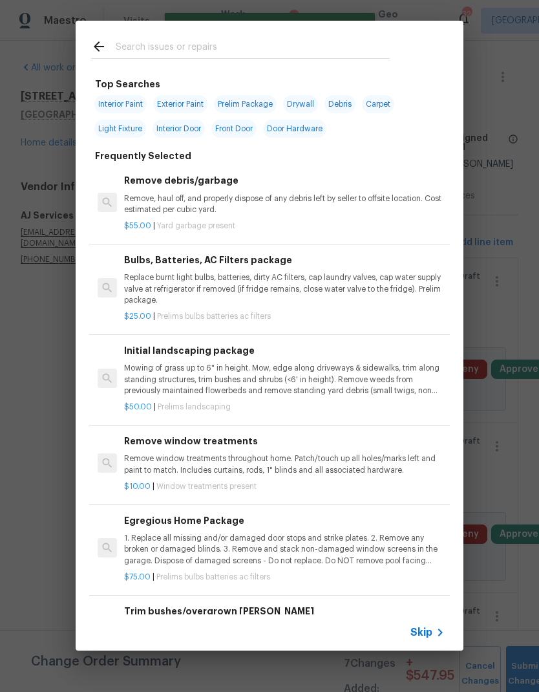
click at [431, 636] on span "Skip" at bounding box center [422, 632] width 22 height 13
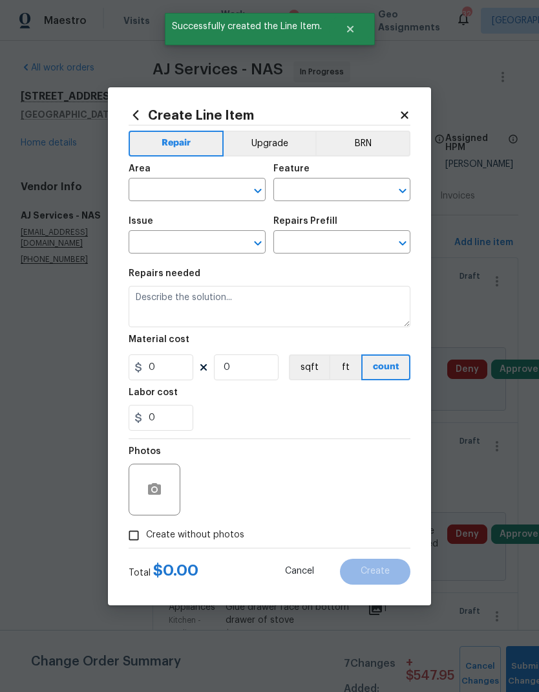
click at [180, 191] on input "text" at bounding box center [179, 191] width 101 height 20
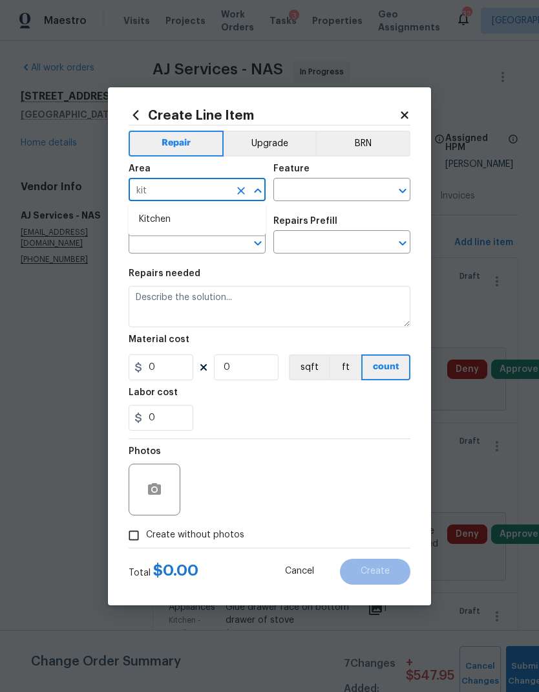
click at [170, 215] on li "Kitchen" at bounding box center [197, 219] width 137 height 21
type input "Kitchen"
click at [314, 190] on input "text" at bounding box center [323, 191] width 101 height 20
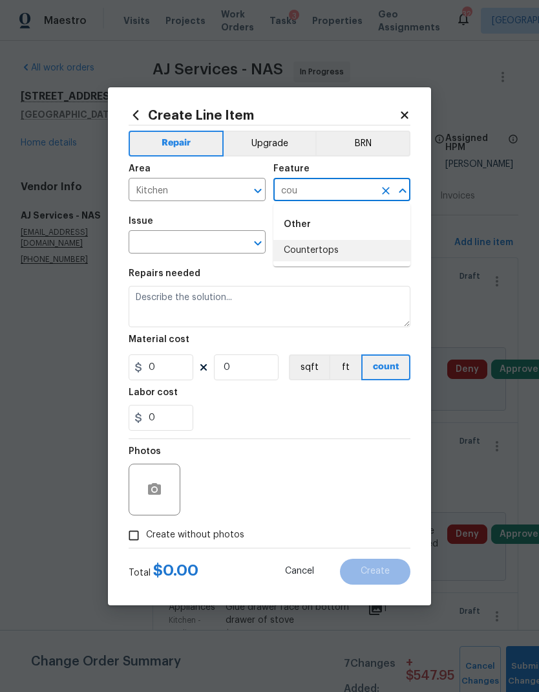
click at [327, 259] on li "Countertops" at bounding box center [341, 250] width 137 height 21
type input "Countertops"
click at [253, 248] on icon "Open" at bounding box center [258, 243] width 16 height 16
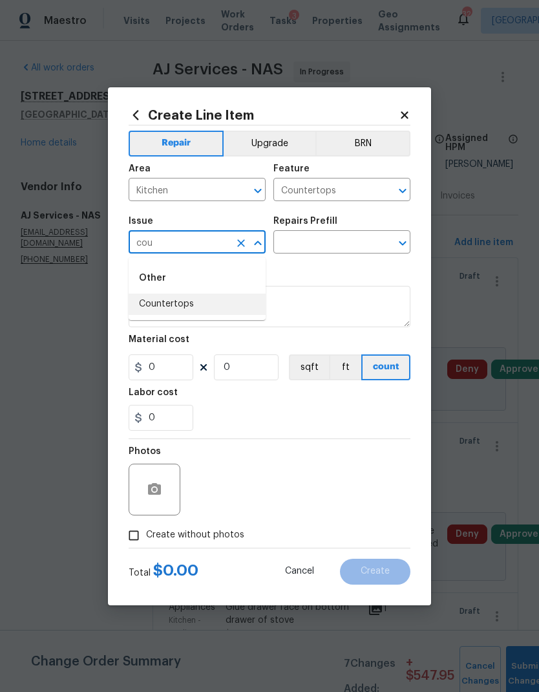
click at [242, 308] on li "Countertops" at bounding box center [197, 304] width 137 height 21
type input "Countertops"
click at [400, 245] on icon "Open" at bounding box center [403, 243] width 16 height 16
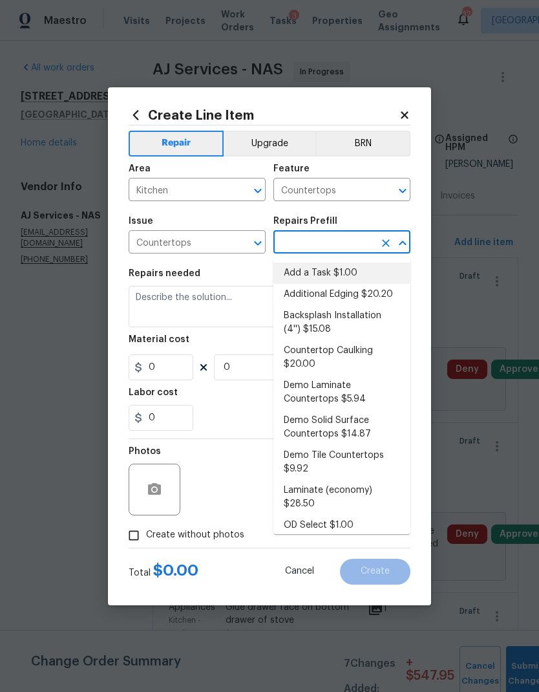
click at [331, 270] on li "Add a Task $1.00" at bounding box center [341, 273] width 137 height 21
type input "Add a Task $1.00"
type textarea "HPM to detail"
type input "1"
type input "Add a Task $1.00"
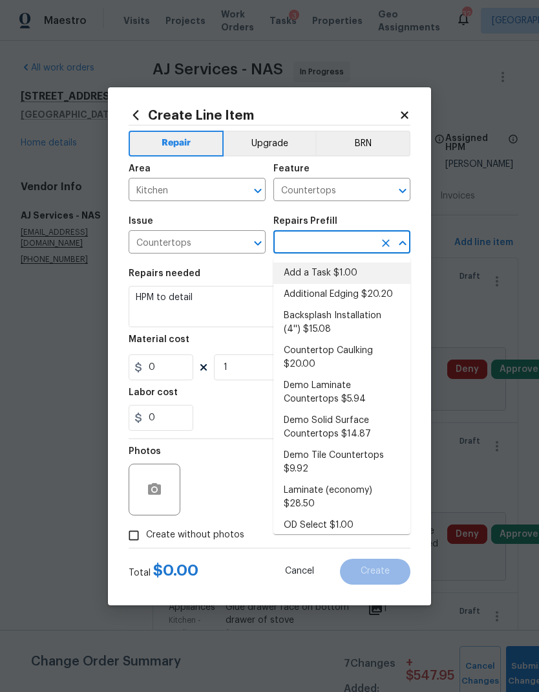
type input "1"
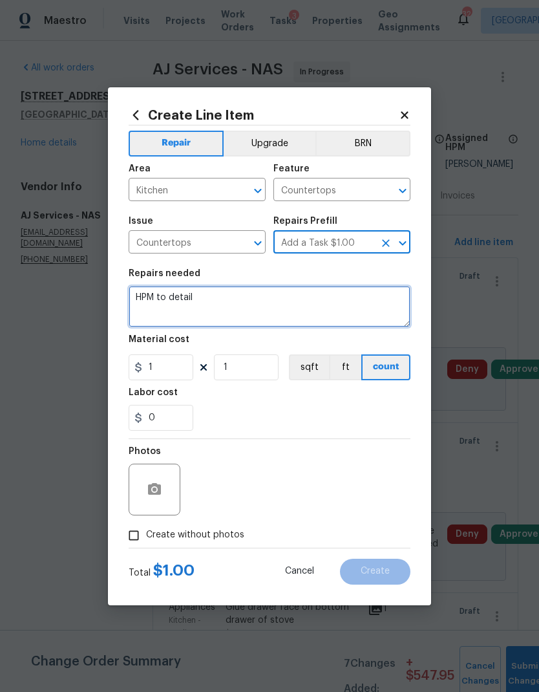
click at [171, 294] on textarea "HPM to detail" at bounding box center [270, 306] width 282 height 41
click at [170, 300] on textarea "HPM to detail" at bounding box center [270, 306] width 282 height 41
click at [169, 299] on textarea "HPM to detail" at bounding box center [270, 306] width 282 height 41
click at [160, 299] on textarea "HPM to detail" at bounding box center [270, 306] width 282 height 41
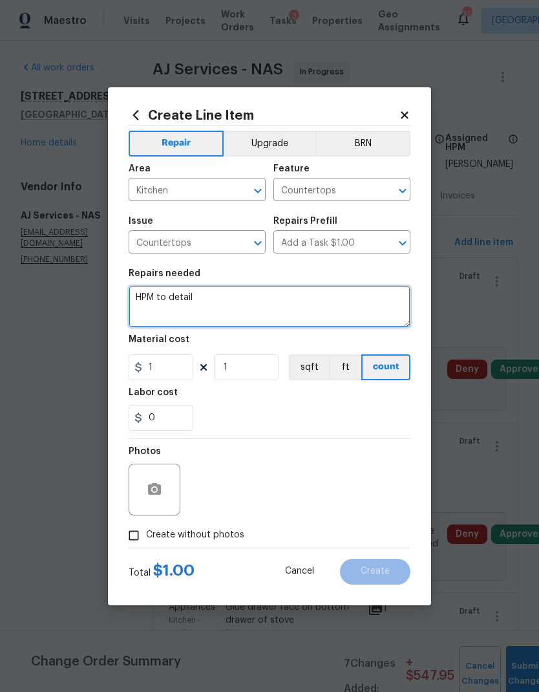
click at [160, 299] on textarea "HPM to detail" at bounding box center [270, 306] width 282 height 41
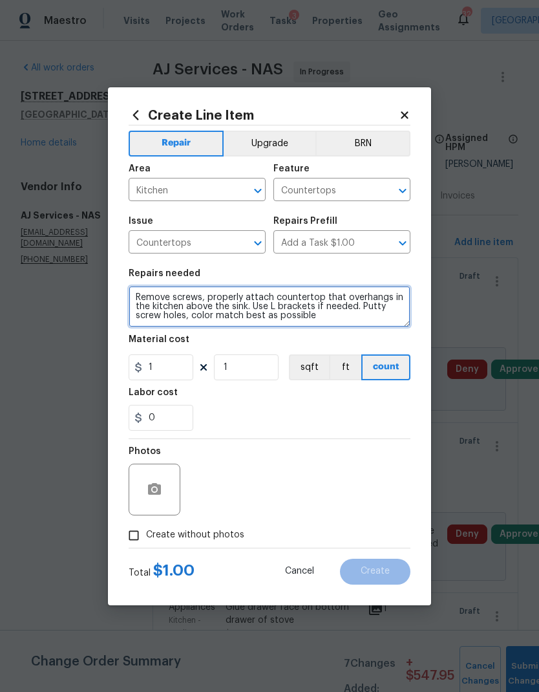
type textarea "Remove screws, properly attach countertop that overhangs in the kitchen above t…"
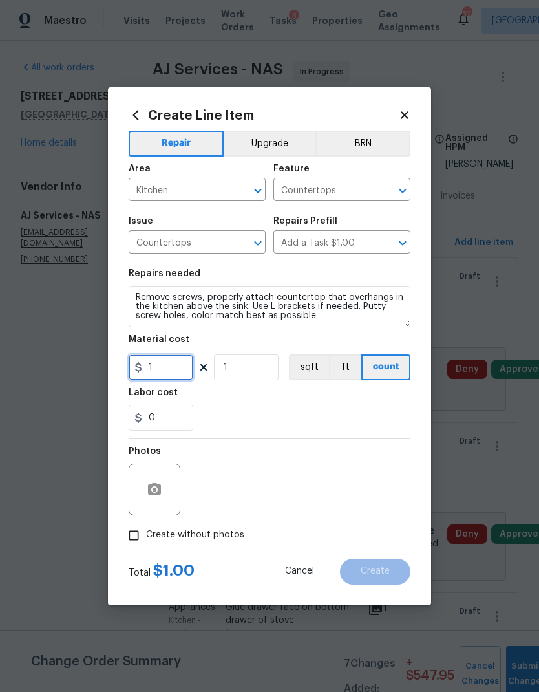
click at [173, 358] on input "1" at bounding box center [161, 367] width 65 height 26
click at [156, 370] on input "1" at bounding box center [161, 367] width 65 height 26
click at [155, 371] on input "1" at bounding box center [161, 367] width 65 height 26
type input "50"
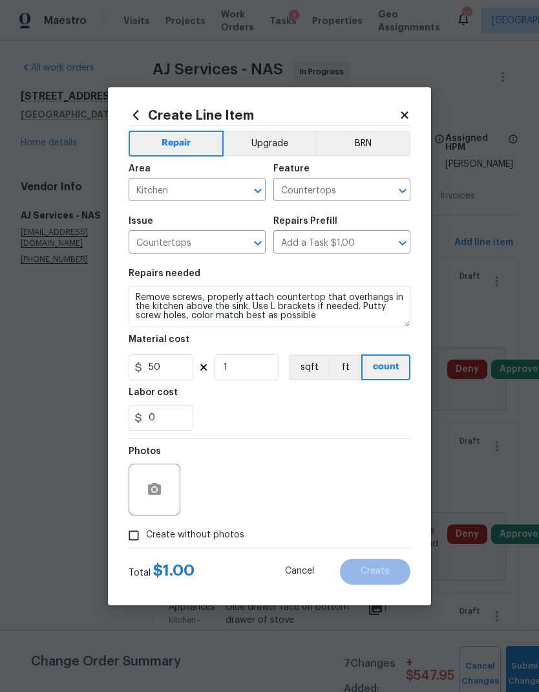
click at [292, 409] on div "0" at bounding box center [270, 418] width 282 height 26
click at [169, 482] on div at bounding box center [155, 490] width 52 height 52
click at [164, 499] on button "button" at bounding box center [154, 489] width 31 height 31
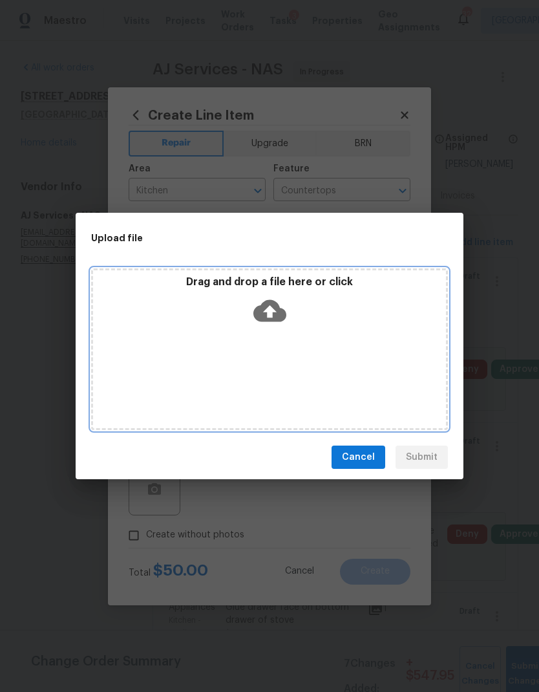
click at [262, 309] on icon at bounding box center [269, 311] width 33 height 22
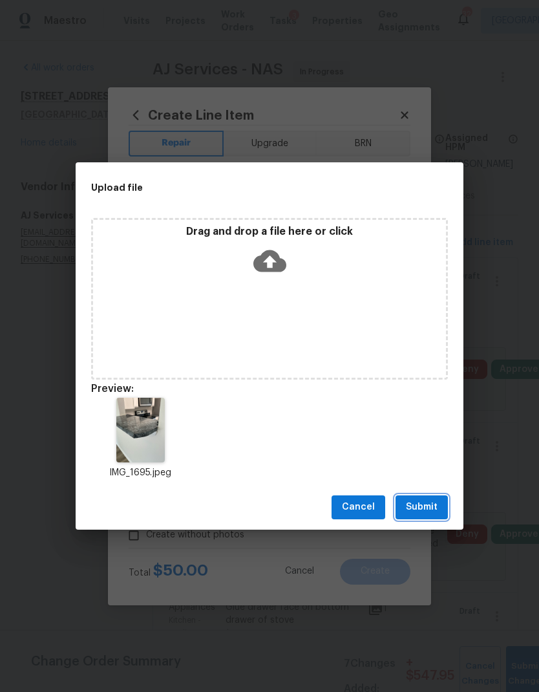
click at [417, 509] on span "Submit" at bounding box center [422, 507] width 32 height 16
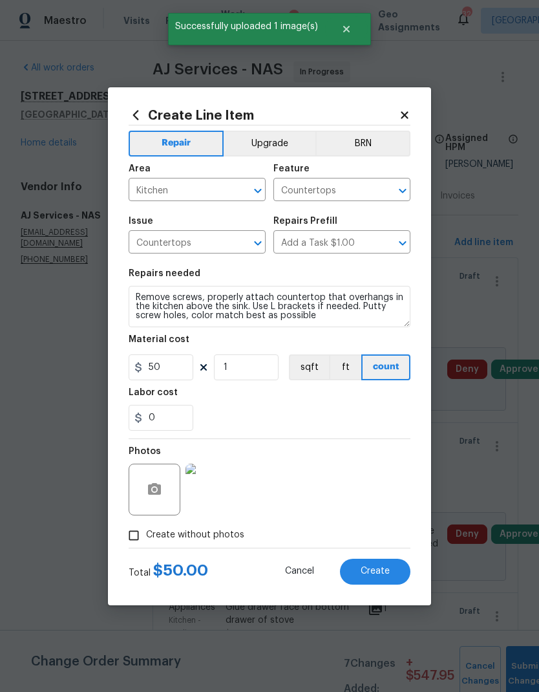
click at [377, 572] on span "Create" at bounding box center [375, 571] width 29 height 10
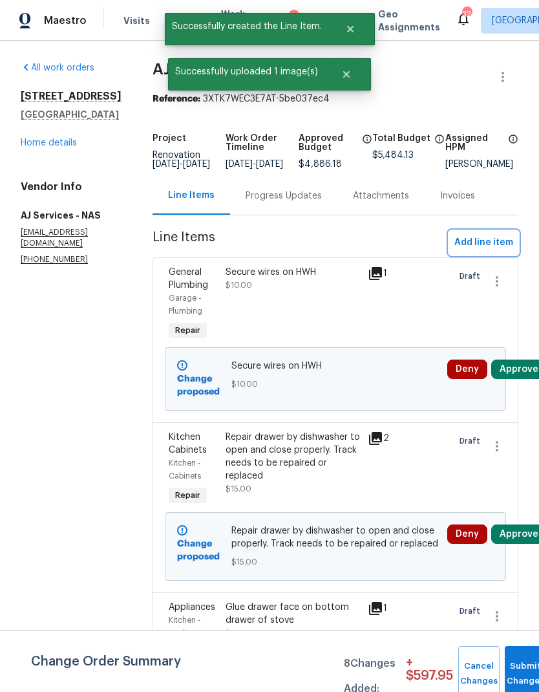
click at [488, 250] on span "Add line item" at bounding box center [484, 243] width 59 height 16
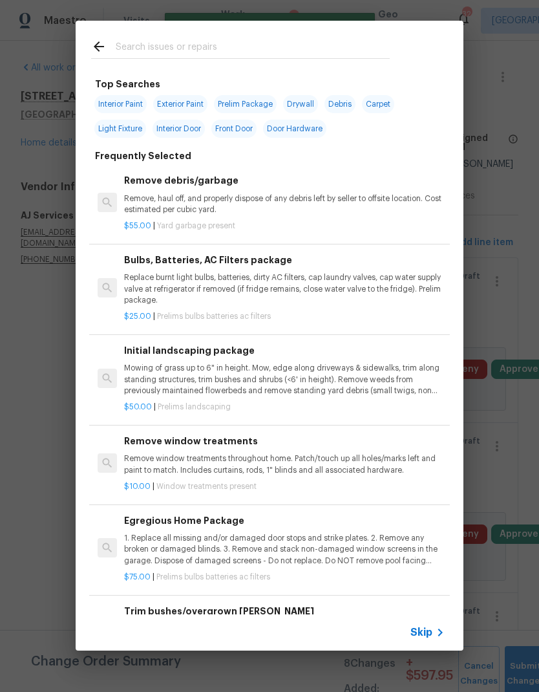
click at [425, 633] on span "Skip" at bounding box center [422, 632] width 22 height 13
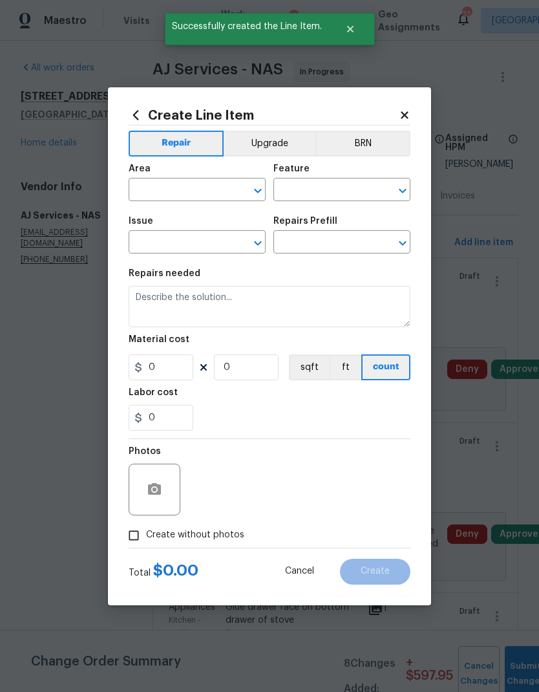
click at [178, 193] on input "text" at bounding box center [179, 191] width 101 height 20
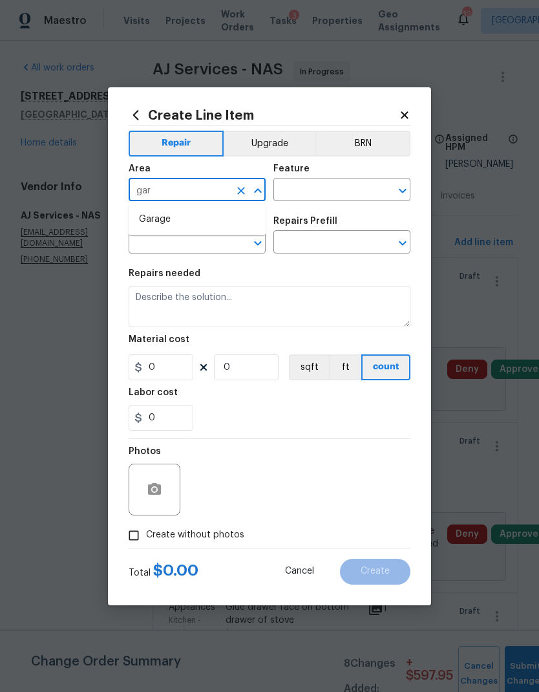
click at [186, 219] on li "Garage" at bounding box center [197, 219] width 137 height 21
type input "Garage"
click at [320, 188] on input "text" at bounding box center [323, 191] width 101 height 20
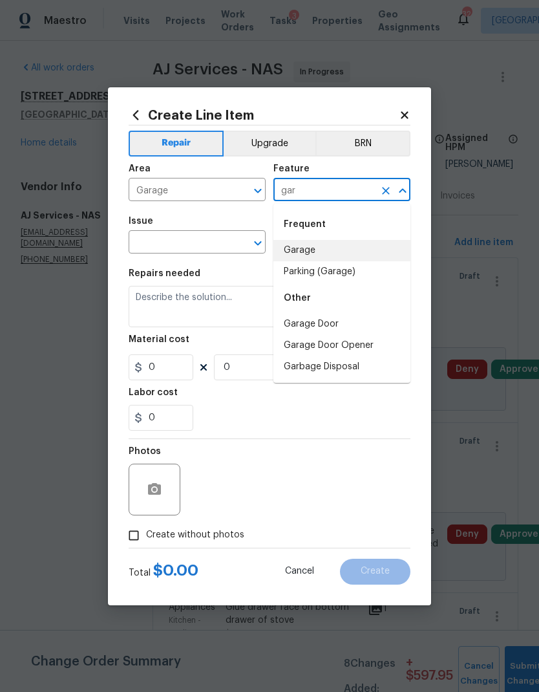
click at [320, 250] on li "Garage" at bounding box center [341, 250] width 137 height 21
type input "Garage"
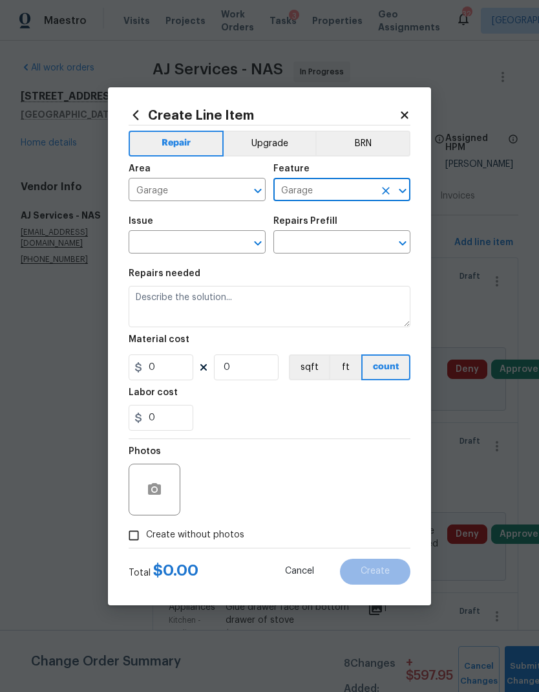
click at [187, 240] on input "text" at bounding box center [179, 243] width 101 height 20
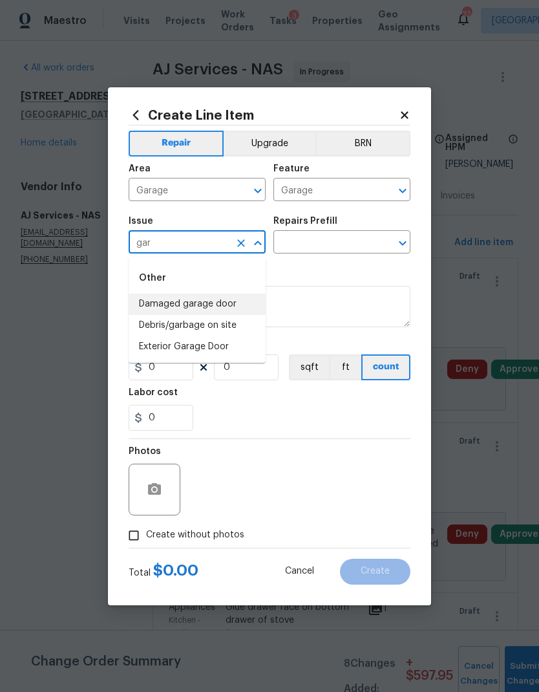
click at [208, 304] on li "Damaged garage door" at bounding box center [197, 304] width 137 height 21
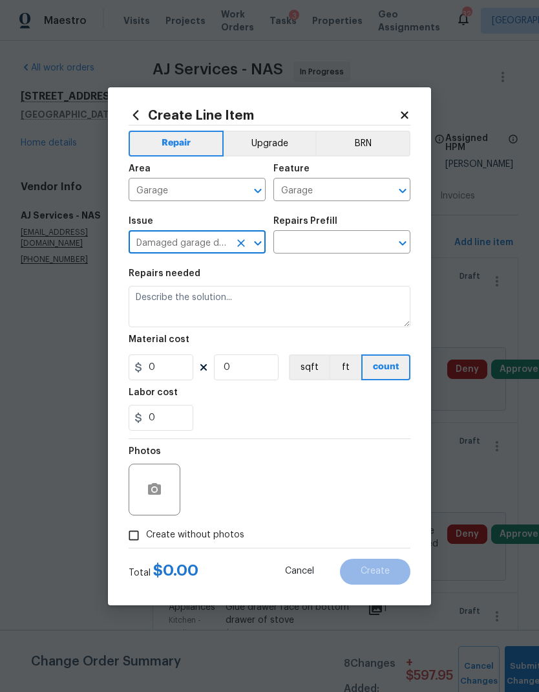
click at [403, 240] on icon "Open" at bounding box center [403, 243] width 16 height 16
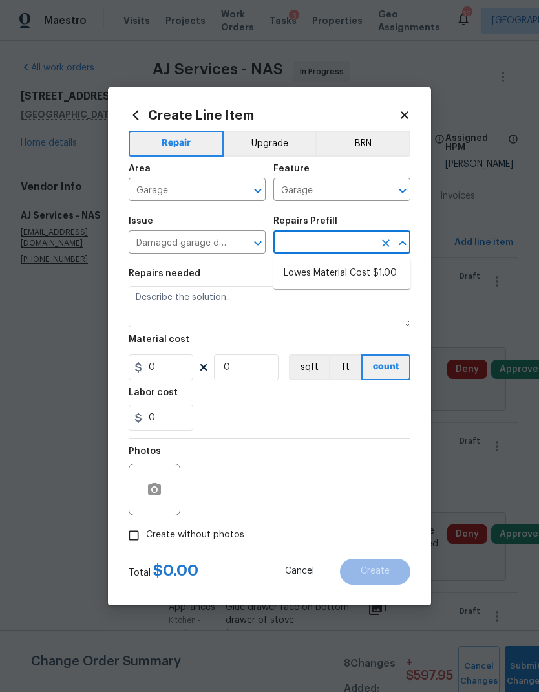
click at [255, 237] on icon "Open" at bounding box center [258, 243] width 16 height 16
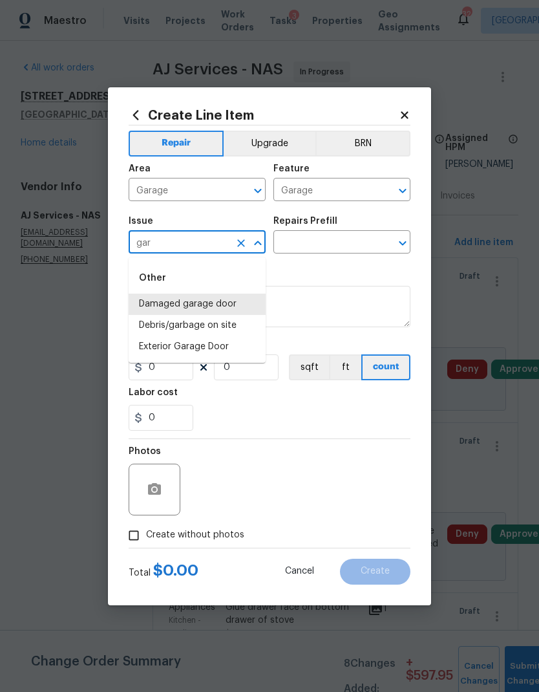
click at [220, 350] on li "Exterior Garage Door" at bounding box center [197, 346] width 137 height 21
type input "Exterior Garage Door"
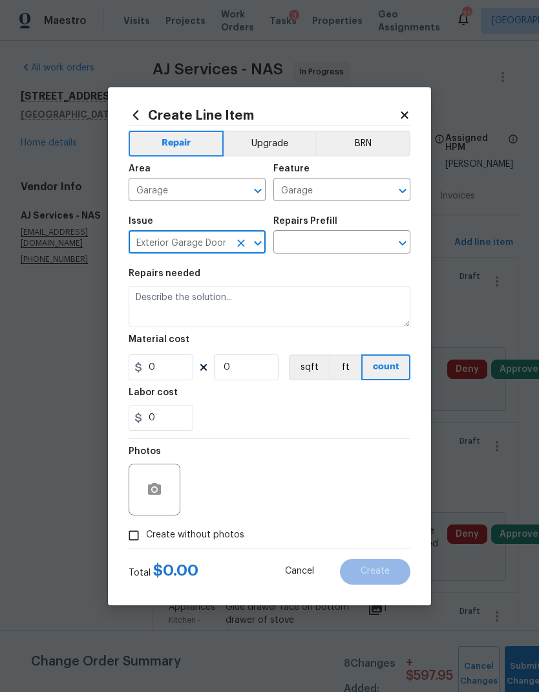
click at [402, 241] on icon "Open" at bounding box center [403, 243] width 16 height 16
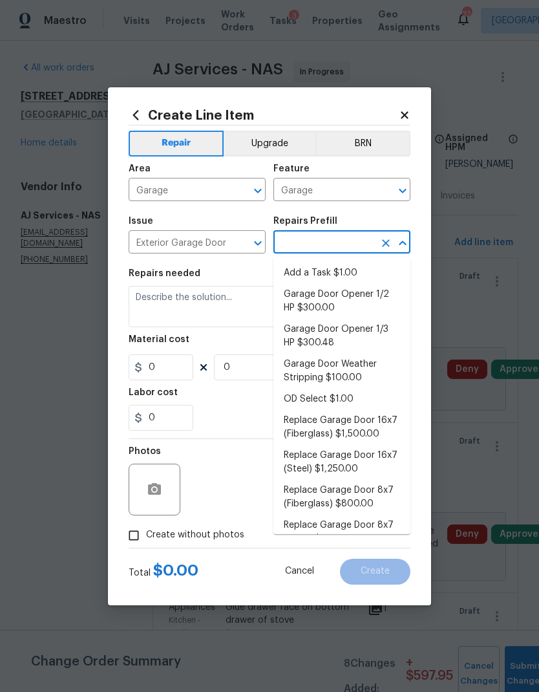
click at [334, 272] on li "Add a Task $1.00" at bounding box center [341, 273] width 137 height 21
type input "Add a Task $1.00"
type input "Interior Door"
type textarea "HPM to detail"
type input "1"
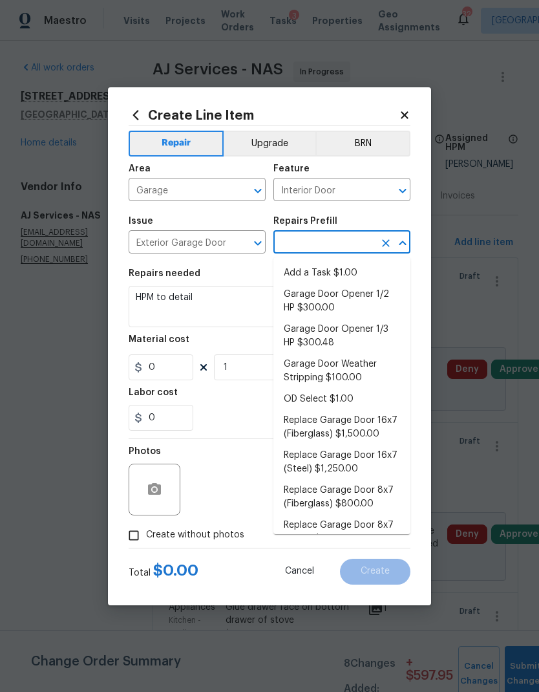
type input "Add a Task $1.00"
type input "1"
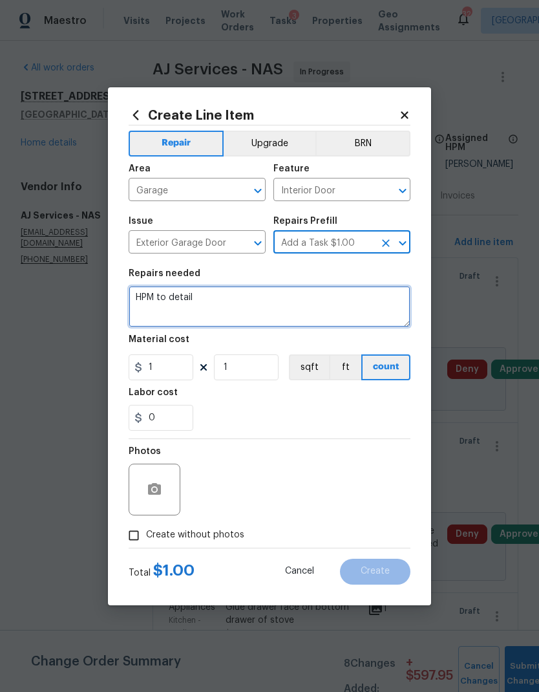
click at [167, 295] on textarea "HPM to detail" at bounding box center [270, 306] width 282 height 41
click at [159, 300] on textarea "HPM to detail" at bounding box center [270, 306] width 282 height 41
click at [173, 294] on textarea "HPM to detail" at bounding box center [270, 306] width 282 height 41
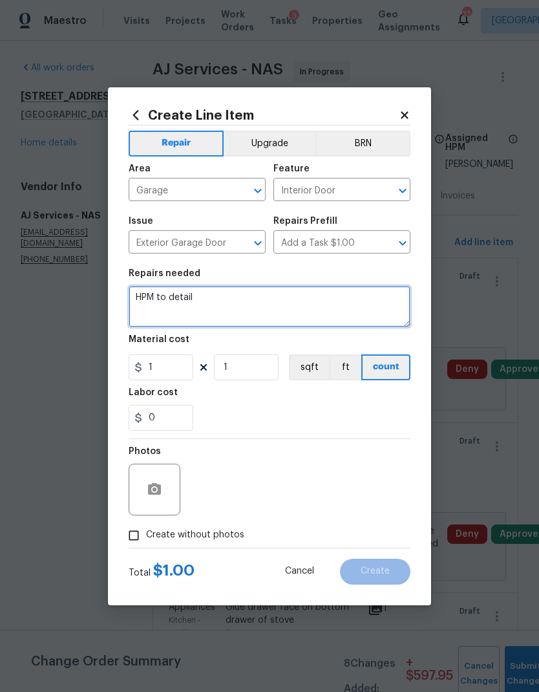
click at [173, 293] on textarea "HPM to detail" at bounding box center [270, 306] width 282 height 41
click at [165, 295] on textarea "HPM to detail" at bounding box center [270, 306] width 282 height 41
click at [164, 295] on textarea "HPM to detail" at bounding box center [270, 306] width 282 height 41
click at [315, 293] on textarea "Repair garage door to full close when usin* button." at bounding box center [270, 306] width 282 height 41
click at [311, 296] on textarea "Repair garage door to full close when usin* button." at bounding box center [270, 306] width 282 height 41
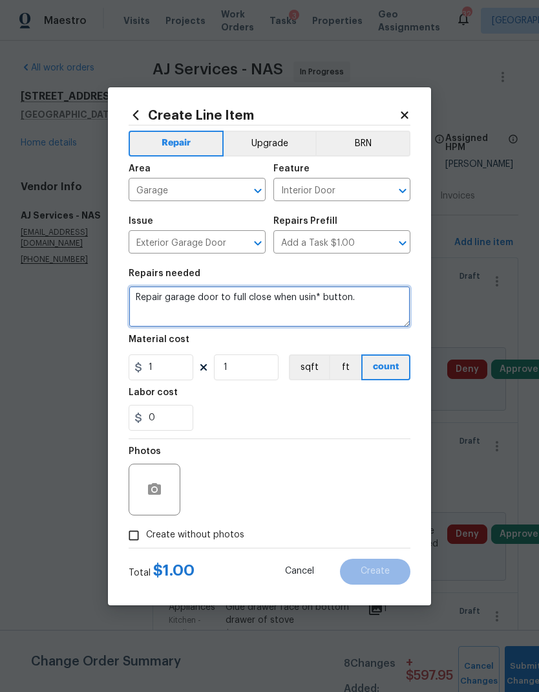
click at [311, 296] on textarea "Repair garage door to full close when usin* button." at bounding box center [270, 306] width 282 height 41
click at [330, 297] on textarea "Repair garage door to full close when usin* button." at bounding box center [270, 306] width 282 height 41
click at [318, 294] on textarea "Repair garage door to full close when usin* button." at bounding box center [270, 306] width 282 height 41
type textarea "Repair garage door to full close when using button."
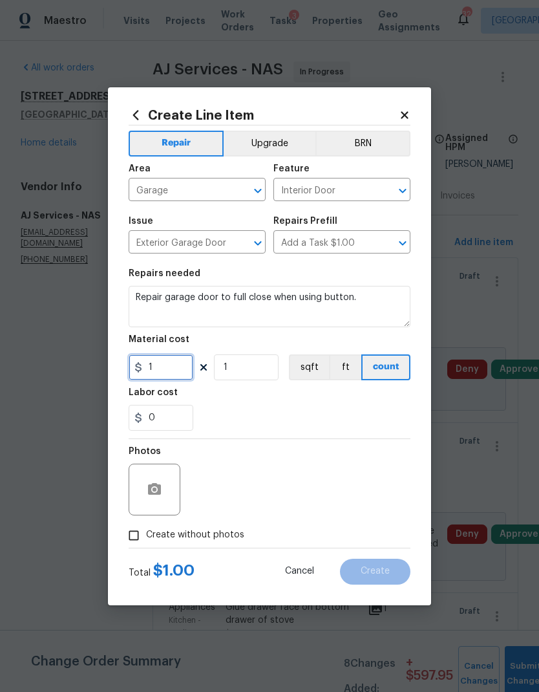
click at [175, 365] on input "1" at bounding box center [161, 367] width 65 height 26
type input "25"
click at [303, 418] on div "0" at bounding box center [270, 418] width 282 height 26
click at [157, 484] on icon "button" at bounding box center [155, 490] width 16 height 16
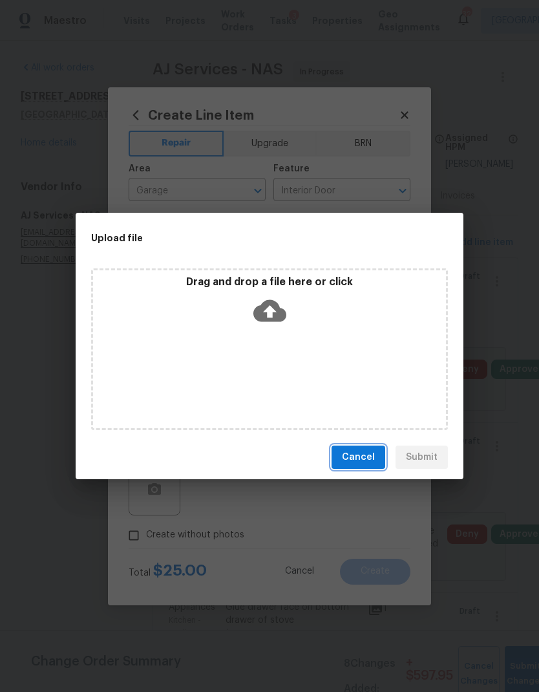
click at [358, 458] on span "Cancel" at bounding box center [358, 457] width 33 height 16
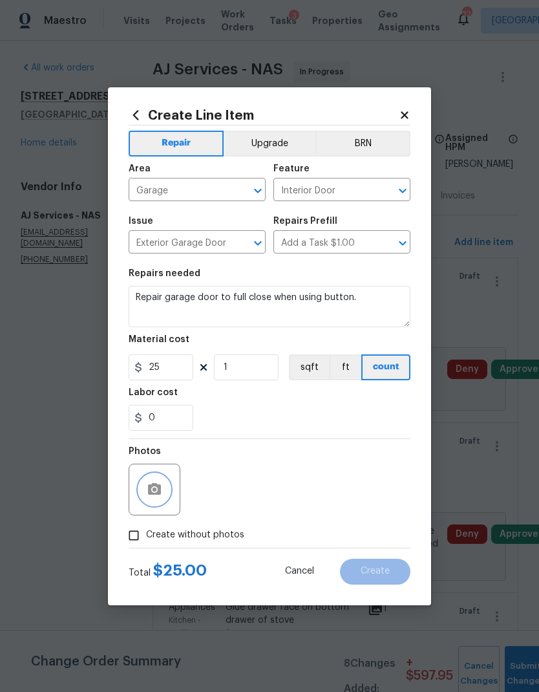
click at [153, 488] on icon "button" at bounding box center [154, 489] width 13 height 12
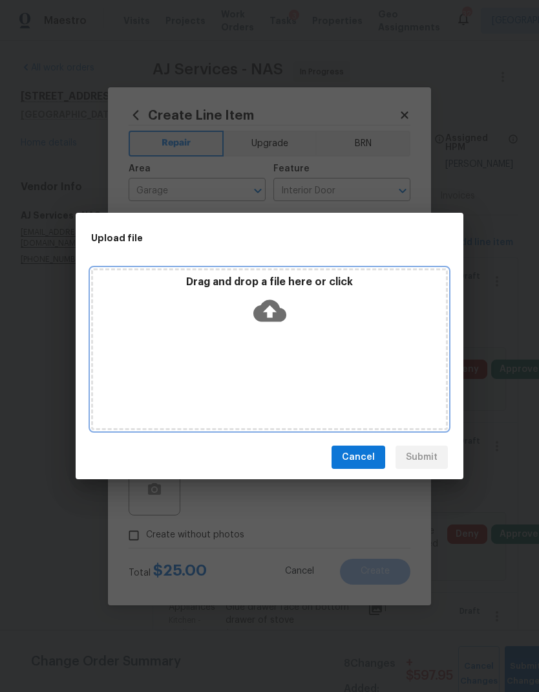
click at [269, 317] on icon at bounding box center [269, 310] width 33 height 33
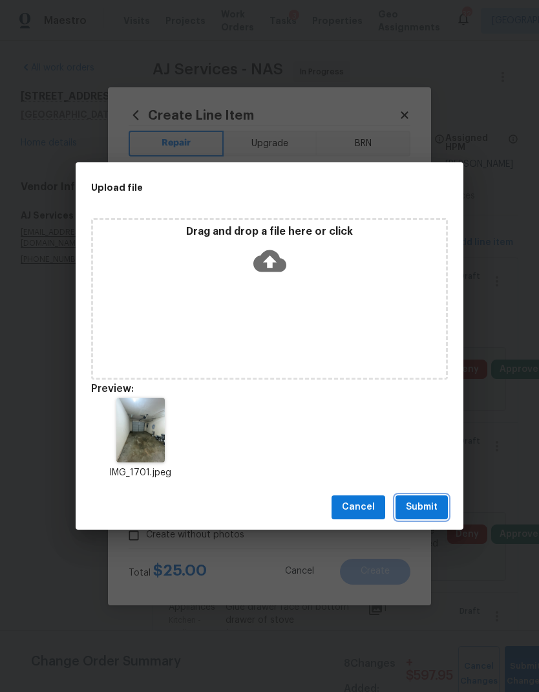
click at [426, 498] on button "Submit" at bounding box center [422, 507] width 52 height 24
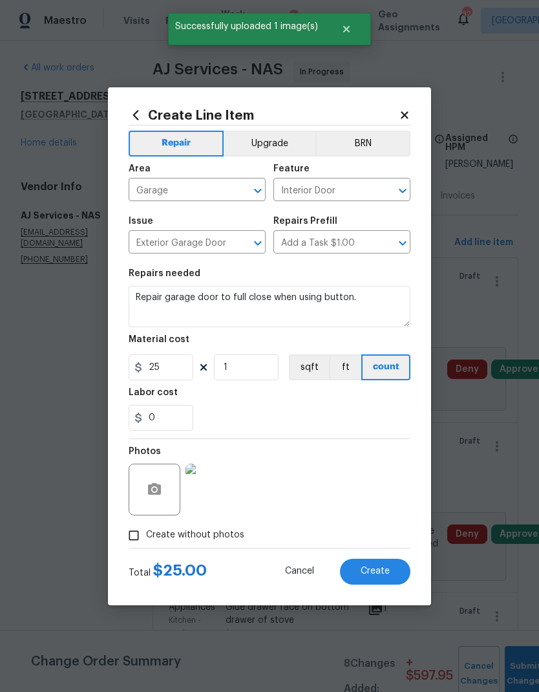
click at [374, 568] on span "Create" at bounding box center [375, 571] width 29 height 10
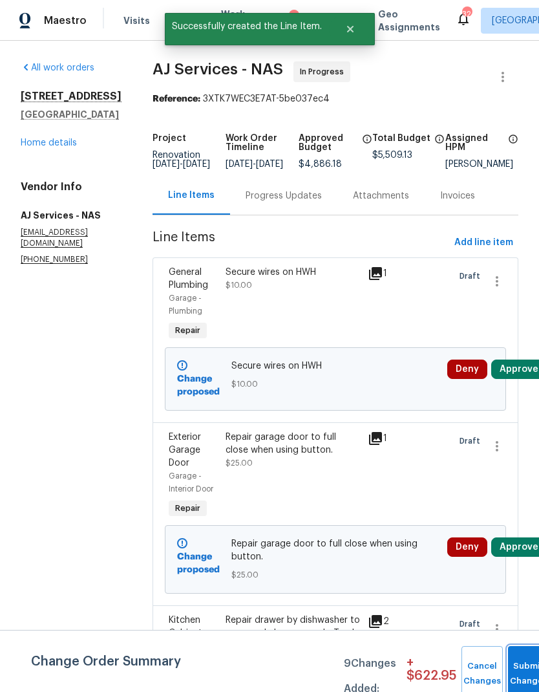
click at [520, 671] on button "Submit Changes" at bounding box center [528, 674] width 41 height 56
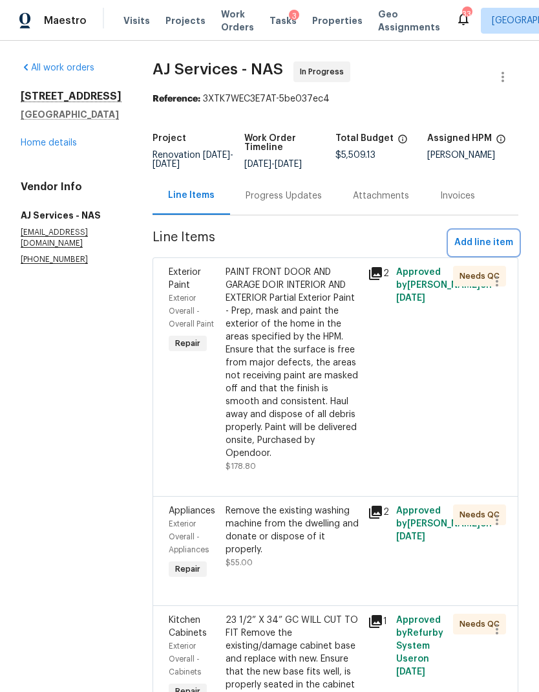
click at [484, 245] on span "Add line item" at bounding box center [484, 243] width 59 height 16
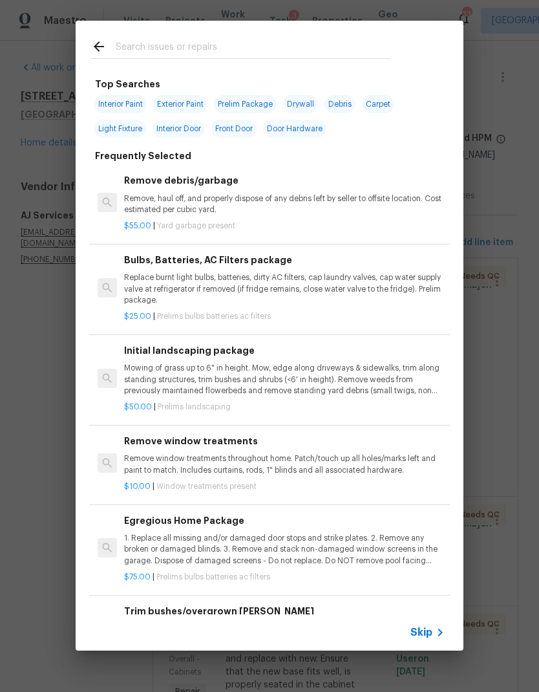
click at [431, 632] on span "Skip" at bounding box center [422, 632] width 22 height 13
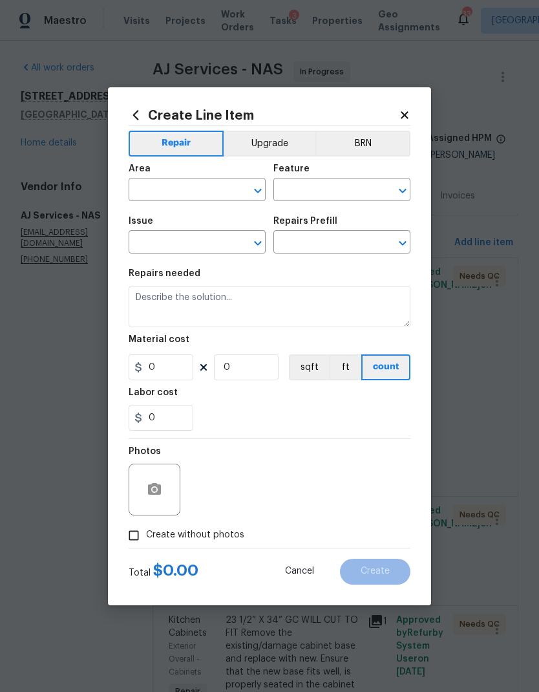
click at [178, 188] on input "text" at bounding box center [179, 191] width 101 height 20
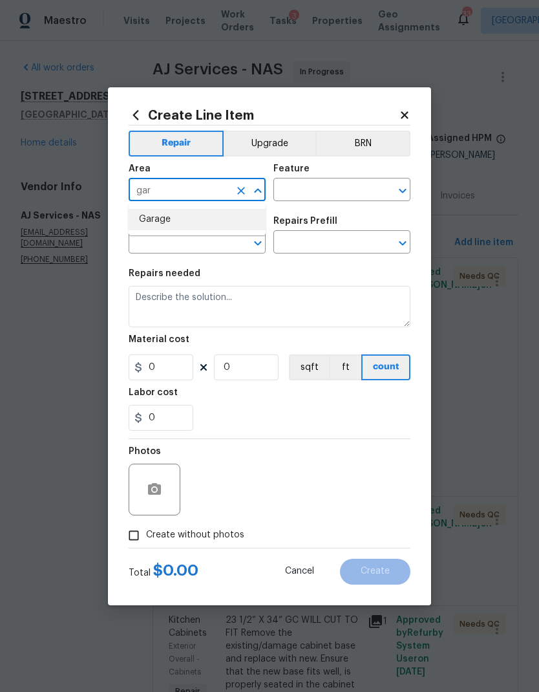
click at [182, 215] on li "Garage" at bounding box center [197, 219] width 137 height 21
type input "Garage"
click at [405, 189] on icon "Open" at bounding box center [402, 191] width 7 height 5
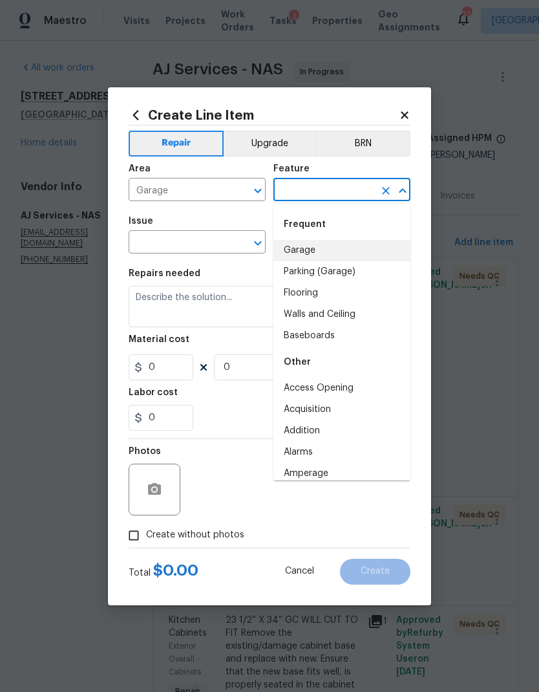
click at [316, 248] on li "Garage" at bounding box center [341, 250] width 137 height 21
type input "Garage"
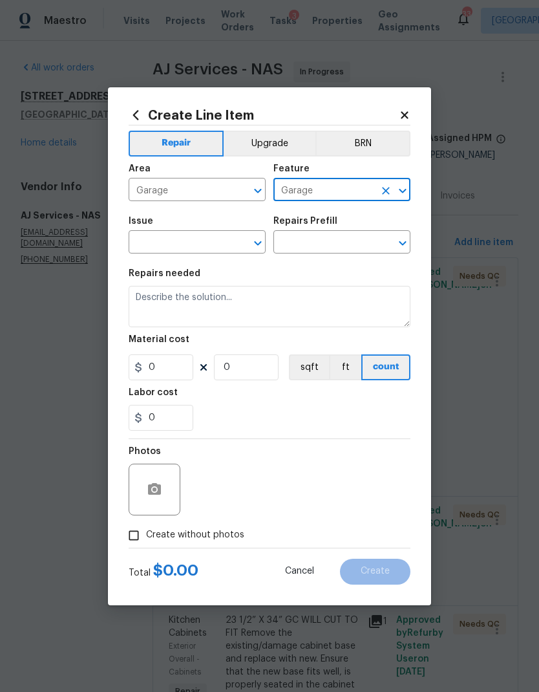
click at [262, 244] on icon "Open" at bounding box center [258, 243] width 16 height 16
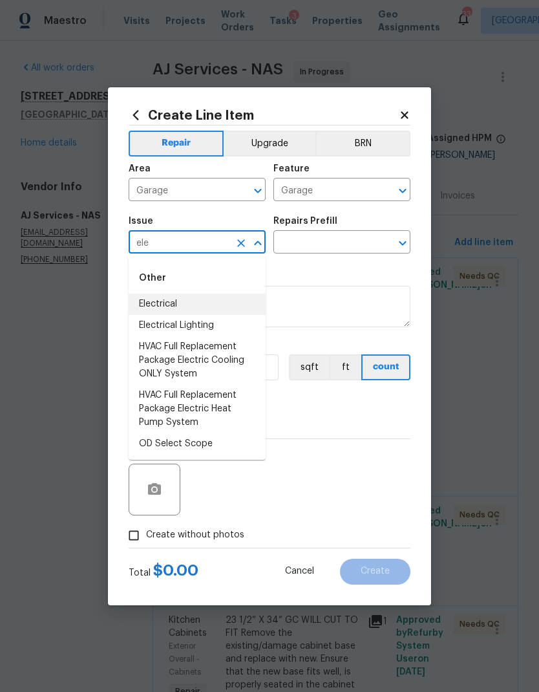
click at [187, 301] on li "Electrical" at bounding box center [197, 304] width 137 height 21
type input "Electrical"
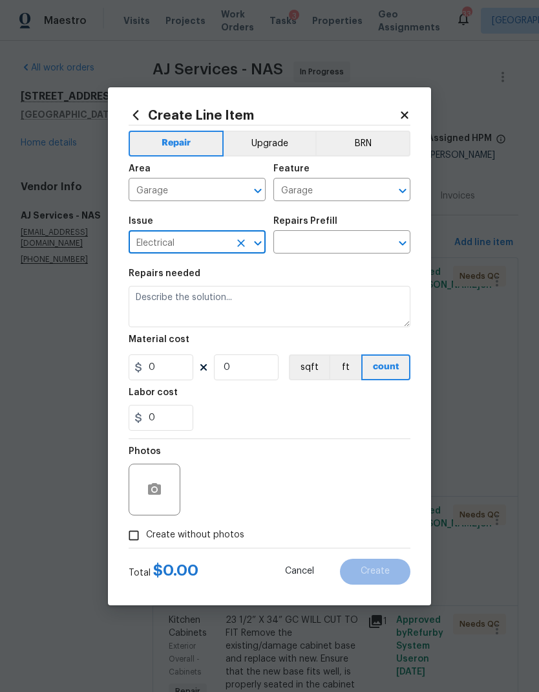
click at [402, 251] on icon "Open" at bounding box center [403, 243] width 16 height 16
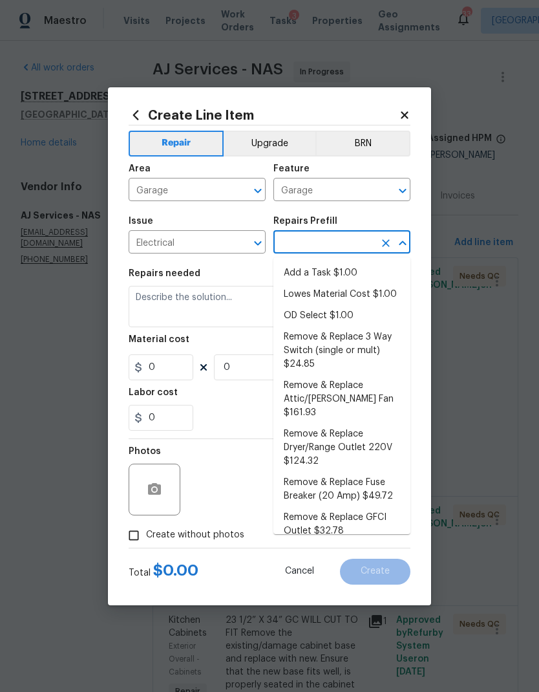
click at [328, 275] on li "Add a Task $1.00" at bounding box center [341, 273] width 137 height 21
type input "Add a Task $1.00"
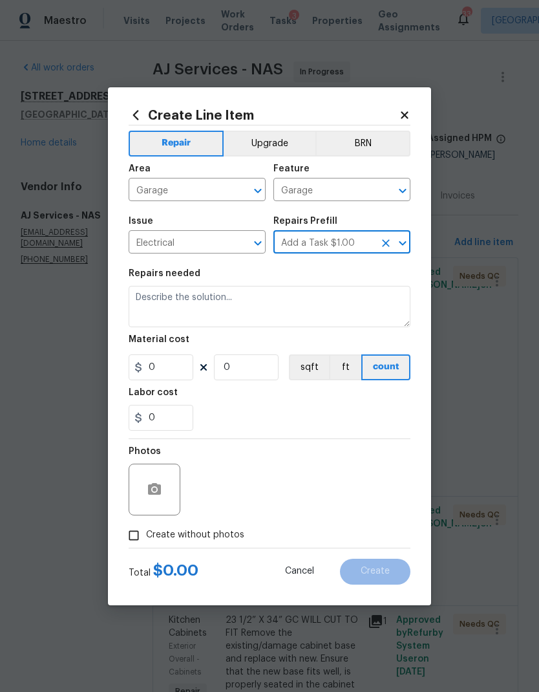
type textarea "HPM to detail"
type input "1"
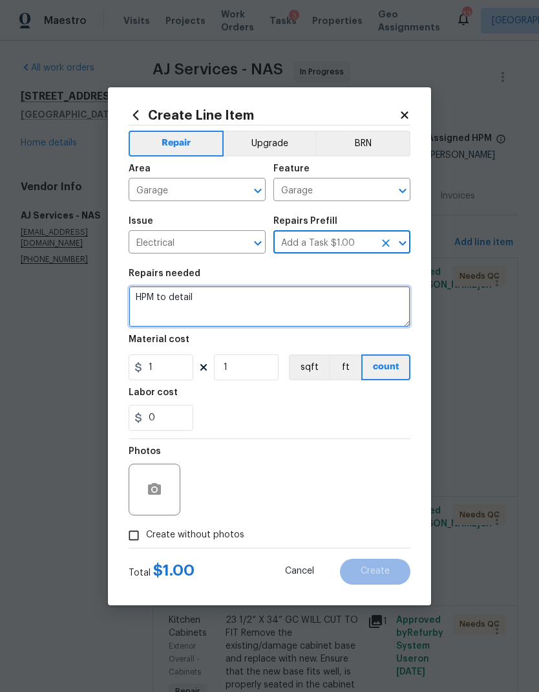
click at [175, 300] on textarea "HPM to detail" at bounding box center [270, 306] width 282 height 41
click at [162, 302] on textarea "HPM to detail" at bounding box center [270, 306] width 282 height 41
click at [160, 301] on textarea "HPM to detail" at bounding box center [270, 306] width 282 height 41
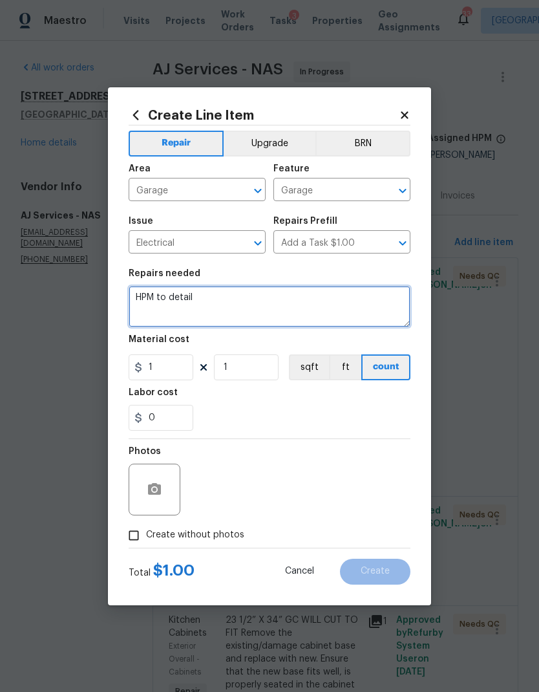
click at [160, 300] on textarea "HPM to detail" at bounding box center [270, 306] width 282 height 41
type textarea "Add blanks where they are open spaces in the main electrical panel"
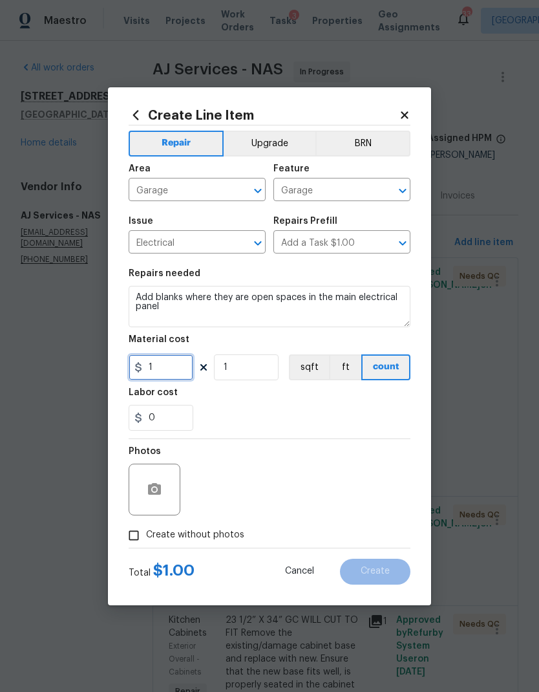
click at [170, 370] on input "1" at bounding box center [161, 367] width 65 height 26
type input "25"
click at [299, 396] on div "Labor cost" at bounding box center [270, 396] width 282 height 17
click at [153, 485] on icon "button" at bounding box center [154, 489] width 13 height 12
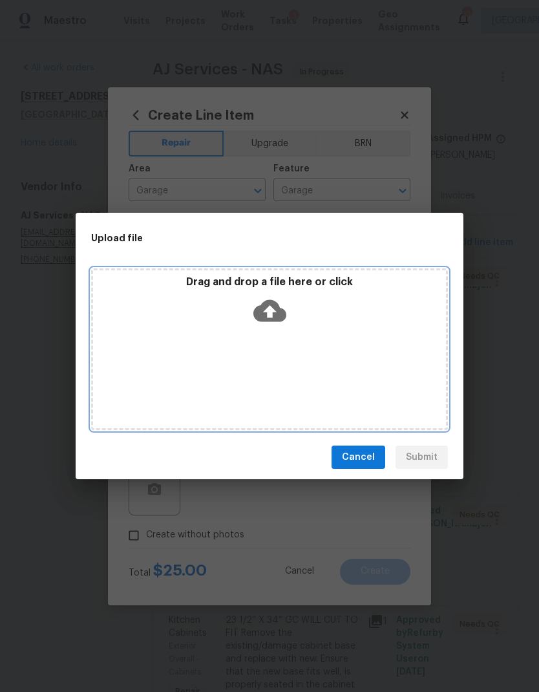
click at [283, 327] on icon at bounding box center [269, 310] width 33 height 33
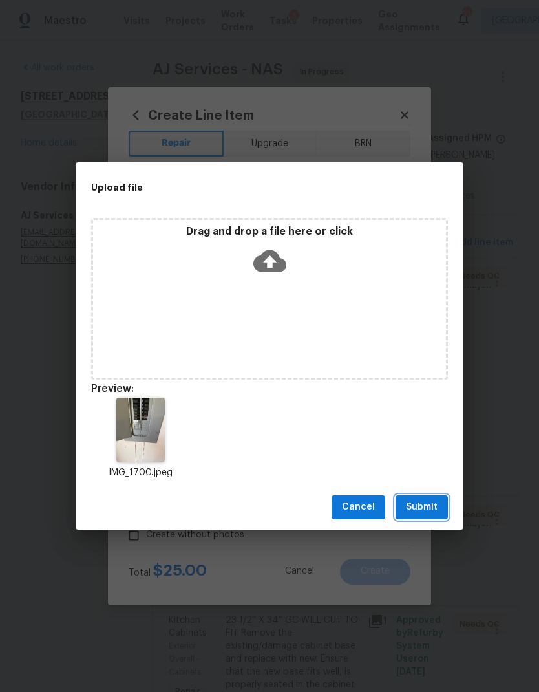
click at [424, 506] on span "Submit" at bounding box center [422, 507] width 32 height 16
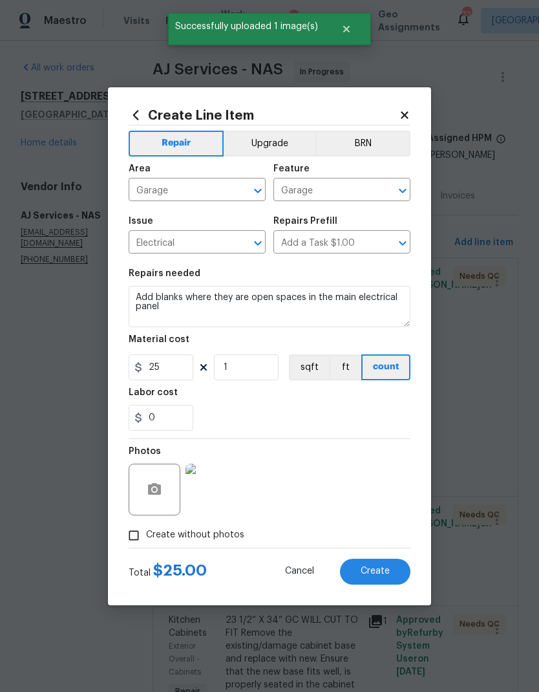
click at [374, 576] on span "Create" at bounding box center [375, 571] width 29 height 10
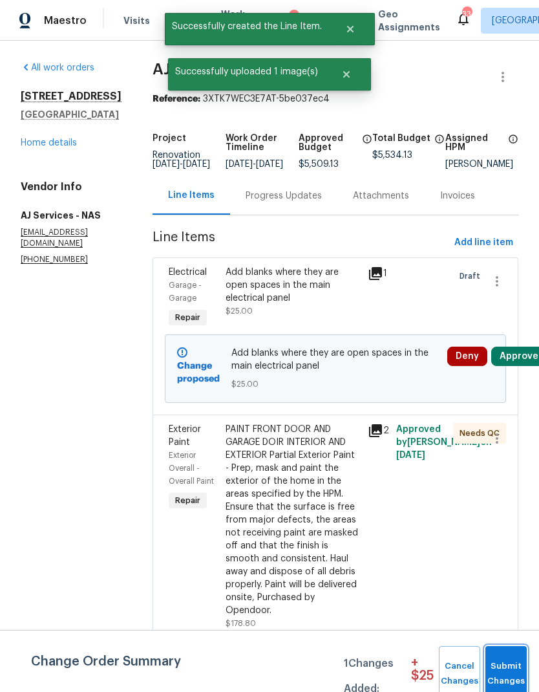
click at [511, 663] on span "Submit Changes" at bounding box center [506, 674] width 28 height 30
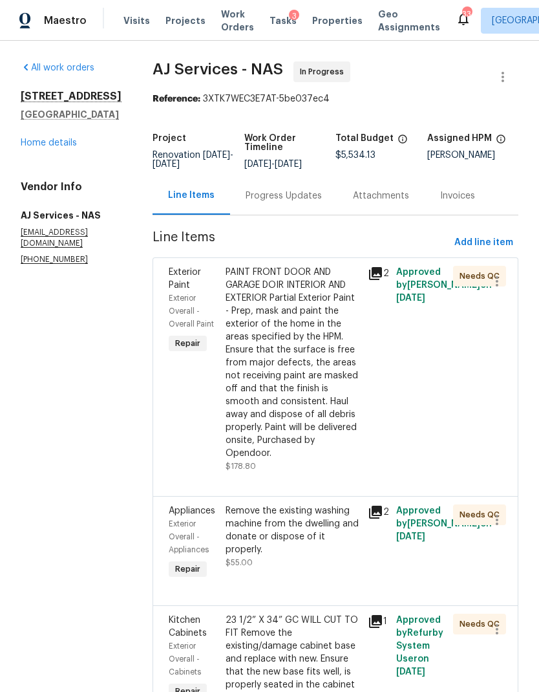
click at [53, 147] on link "Home details" at bounding box center [49, 142] width 56 height 9
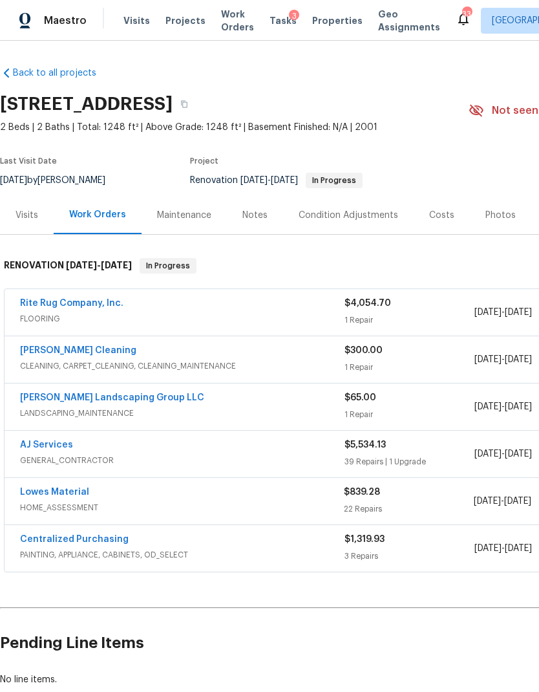
click at [255, 217] on div "Notes" at bounding box center [254, 215] width 25 height 13
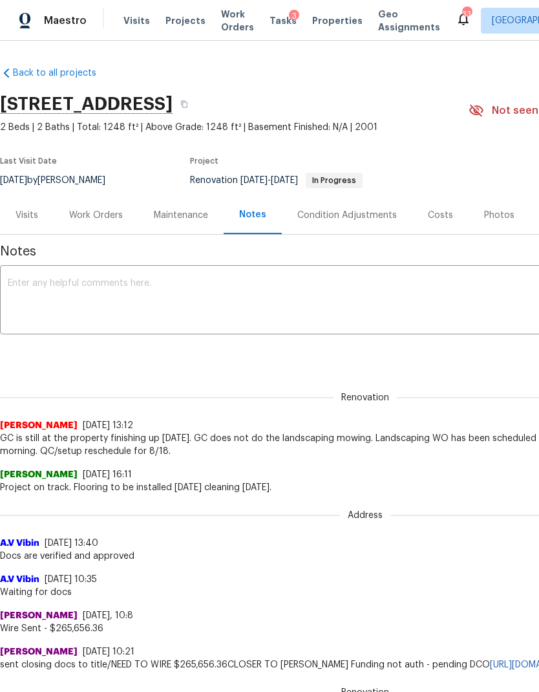
click at [217, 308] on textarea at bounding box center [365, 301] width 715 height 45
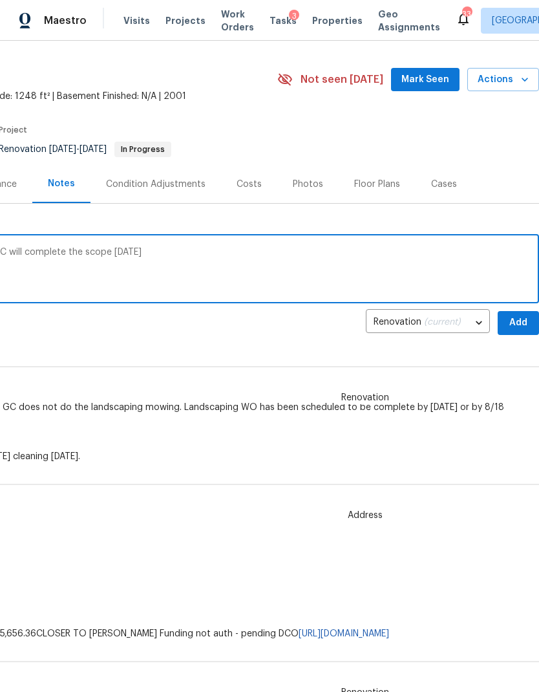
scroll to position [31, 191]
type textarea "House needs few more items before list. GC will complete the scope tomorrow"
click at [522, 325] on span "Add" at bounding box center [518, 323] width 21 height 16
